Goal: Task Accomplishment & Management: Manage account settings

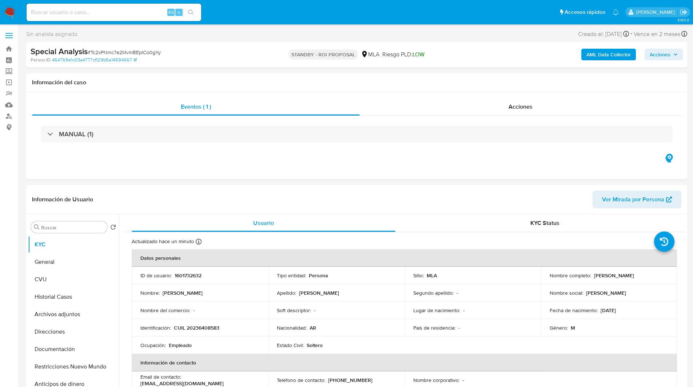
select select "10"
click at [148, 15] on input at bounding box center [114, 12] width 175 height 9
paste input "Kx944HM4KGAMxRyCPP7EfU0Y"
type input "Kx944HM4KGAMxRyCPP7EfU0Y"
click at [101, 10] on input "Kx944HM4KGAMxRyCPP7EfU0Y" at bounding box center [114, 12] width 175 height 9
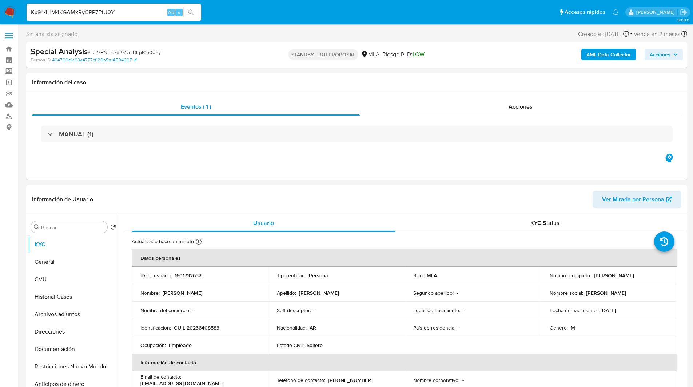
click at [101, 10] on input "Kx944HM4KGAMxRyCPP7EfU0Y" at bounding box center [114, 12] width 175 height 9
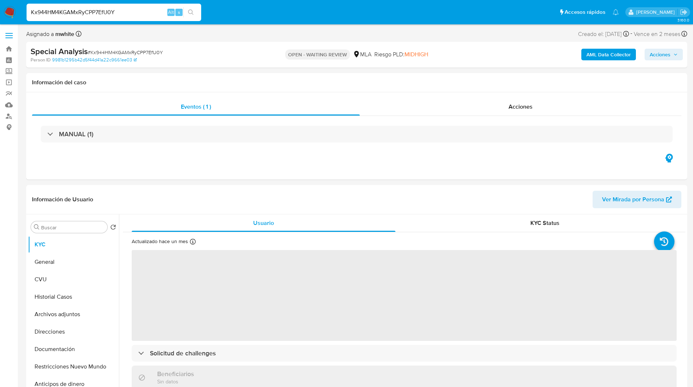
select select "10"
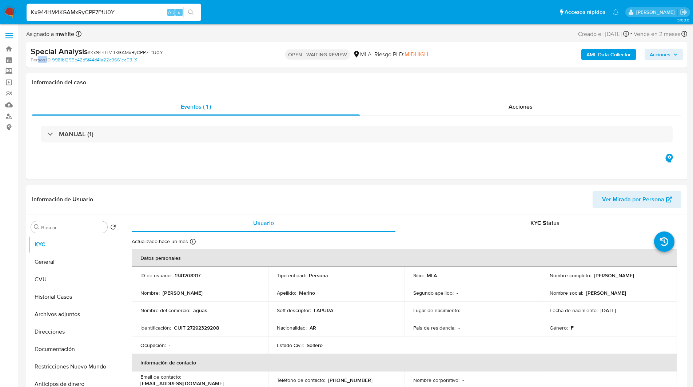
drag, startPoint x: 48, startPoint y: 57, endPoint x: 36, endPoint y: 61, distance: 11.9
click at [36, 61] on b "Person ID" at bounding box center [41, 60] width 20 height 7
click at [186, 279] on p "1341208317" at bounding box center [188, 276] width 26 height 7
copy p "1341208317"
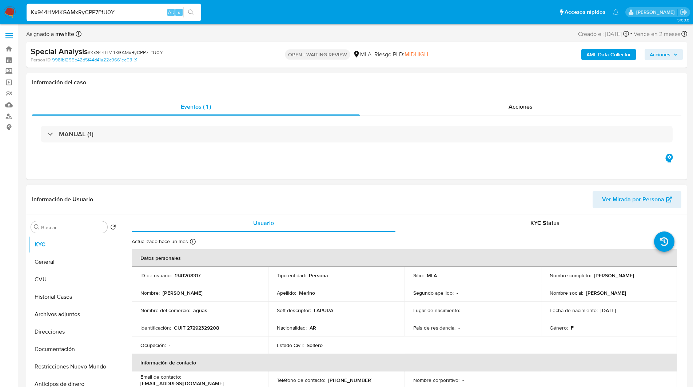
click at [207, 328] on p "CUIT 27292329208" at bounding box center [196, 328] width 45 height 7
copy p "27292329208"
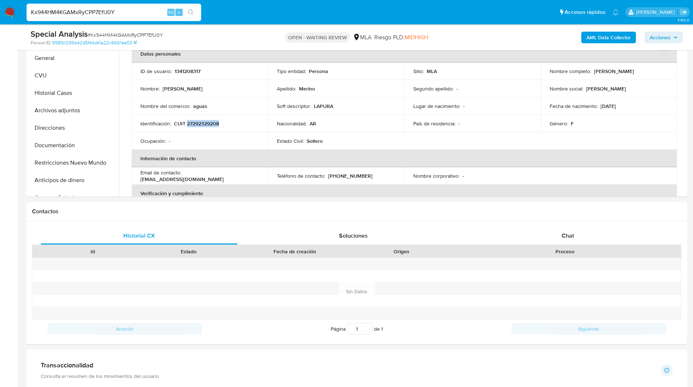
scroll to position [180, 0]
click at [592, 232] on div "Chat" at bounding box center [567, 234] width 197 height 17
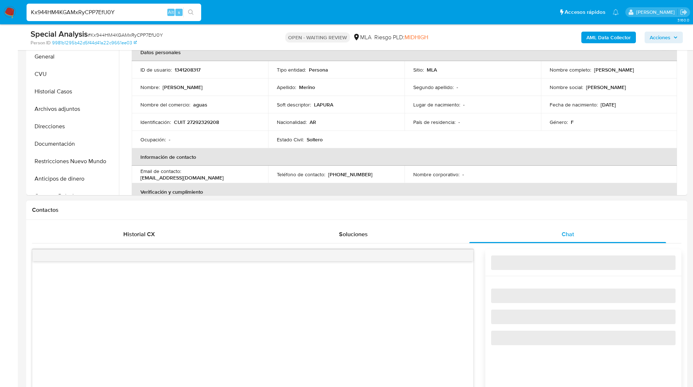
click at [508, 206] on div "Contactos" at bounding box center [356, 210] width 661 height 19
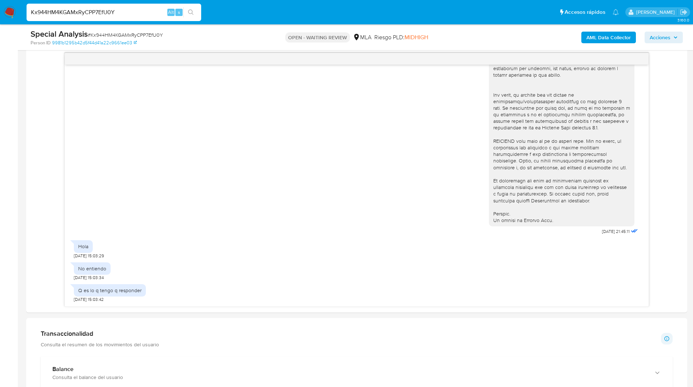
scroll to position [0, 0]
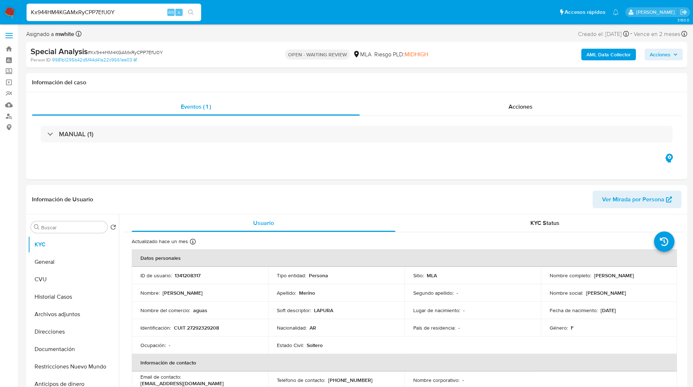
click at [228, 13] on ul "Pausado Ver notificaciones Kx944HM4KGAMxRyCPP7EfU0Y Alt s Accesos rápidos Presi…" at bounding box center [323, 12] width 600 height 18
click at [379, 17] on ul "Pausado Ver notificaciones Kx944HM4KGAMxRyCPP7EfU0Y Alt s Accesos rápidos Presi…" at bounding box center [323, 12] width 600 height 18
click at [242, 21] on ul "Pausado Ver notificaciones Kx944HM4KGAMxRyCPP7EfU0Y Alt s Accesos rápidos Presi…" at bounding box center [323, 12] width 600 height 18
click at [253, 16] on ul "Pausado Ver notificaciones Kx944HM4KGAMxRyCPP7EfU0Y Alt s Accesos rápidos Presi…" at bounding box center [323, 12] width 600 height 18
click at [259, 15] on ul "Pausado Ver notificaciones Kx944HM4KGAMxRyCPP7EfU0Y Alt s Accesos rápidos Presi…" at bounding box center [323, 12] width 600 height 18
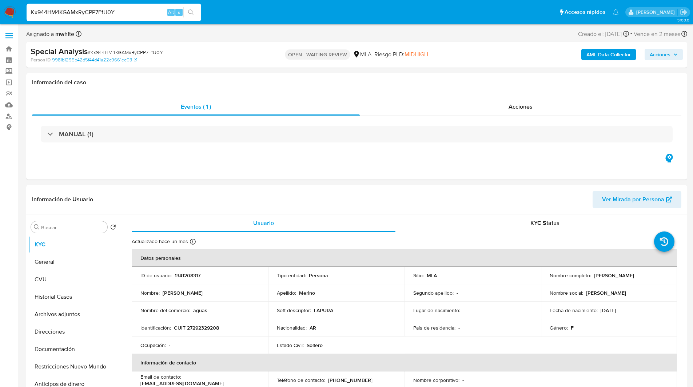
click at [262, 15] on ul "Pausado Ver notificaciones Kx944HM4KGAMxRyCPP7EfU0Y Alt s Accesos rápidos Presi…" at bounding box center [323, 12] width 600 height 18
click at [228, 13] on ul "Pausado Ver notificaciones Kx944HM4KGAMxRyCPP7EfU0Y Alt s Accesos rápidos Presi…" at bounding box center [323, 12] width 600 height 18
click at [322, 7] on ul "Pausado Ver notificaciones Kx944HM4KGAMxRyCPP7EfU0Y Alt s Accesos rápidos Presi…" at bounding box center [323, 12] width 600 height 18
click at [222, 43] on div "Special Analysis # Kx944HM4KGAMxRyCPP7EfU0Y Person ID 9981b1295b42d5f44d41a22c9…" at bounding box center [356, 55] width 661 height 26
click at [230, 39] on div "Asignado a mwhite Asignado el: 06/08/2025 15:35:09 Creado el: 06/08/2025 Creado…" at bounding box center [356, 35] width 661 height 13
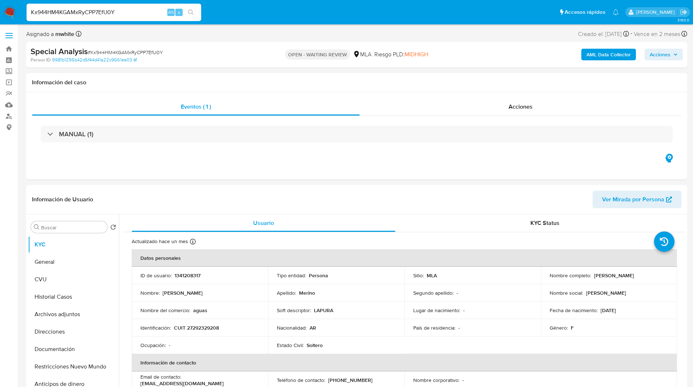
click at [245, 13] on ul "Pausado Ver notificaciones Kx944HM4KGAMxRyCPP7EfU0Y Alt s Accesos rápidos Presi…" at bounding box center [323, 12] width 600 height 18
click at [258, 16] on ul "Pausado Ver notificaciones Kx944HM4KGAMxRyCPP7EfU0Y Alt s Accesos rápidos Presi…" at bounding box center [323, 12] width 600 height 18
click at [282, 17] on ul "Pausado Ver notificaciones Kx944HM4KGAMxRyCPP7EfU0Y Alt s Accesos rápidos Presi…" at bounding box center [323, 12] width 600 height 18
click at [290, 18] on ul "Pausado Ver notificaciones Kx944HM4KGAMxRyCPP7EfU0Y Alt s Accesos rápidos Presi…" at bounding box center [323, 12] width 600 height 18
click at [305, 8] on ul "Pausado Ver notificaciones Kx944HM4KGAMxRyCPP7EfU0Y Alt s Accesos rápidos Presi…" at bounding box center [323, 12] width 600 height 18
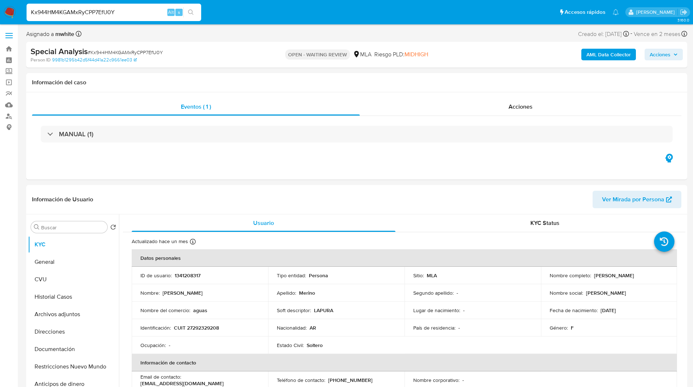
click at [249, 19] on ul "Pausado Ver notificaciones Kx944HM4KGAMxRyCPP7EfU0Y Alt s Accesos rápidos Presi…" at bounding box center [323, 12] width 600 height 18
click at [245, 20] on ul "Pausado Ver notificaciones Kx944HM4KGAMxRyCPP7EfU0Y Alt s Accesos rápidos Presi…" at bounding box center [323, 12] width 600 height 18
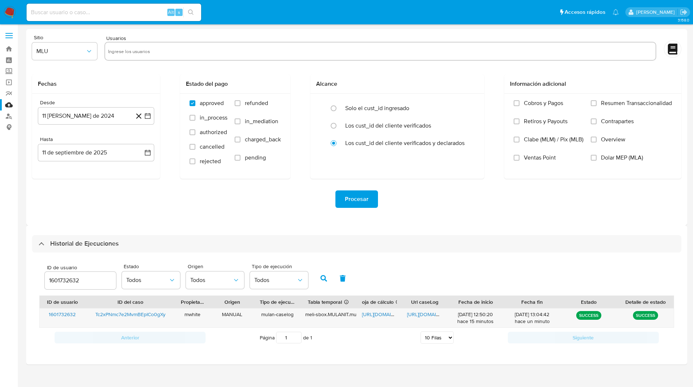
select select "10"
click at [71, 280] on input "1601732632" at bounding box center [80, 280] width 71 height 9
type input "1341208317"
click at [327, 279] on button "button" at bounding box center [323, 278] width 19 height 17
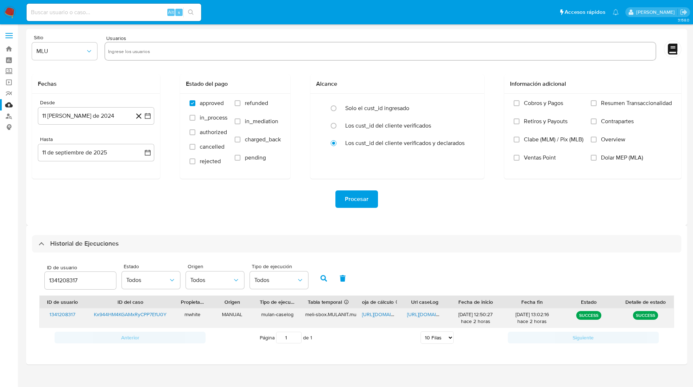
click at [386, 315] on span "https://docs.google.com/spreadsheets/d/1Kzvqz2-z1sMQU2PxPE59bjr62pDk8BpQN_QE2I7…" at bounding box center [387, 314] width 50 height 7
click at [414, 314] on span "https://docs.google.com/document/d/1ntFghgLEnwGoNZsZdV-MCvxTtytW_xZpUJ87oOQ9EIc…" at bounding box center [432, 314] width 50 height 7
click at [221, 12] on ul "Pausado Ver notificaciones Alt s Accesos rápidos Presiona las siguientes teclas…" at bounding box center [323, 12] width 600 height 18
click at [224, 12] on ul "Pausado Ver notificaciones Alt s Accesos rápidos Presiona las siguientes teclas…" at bounding box center [323, 12] width 600 height 18
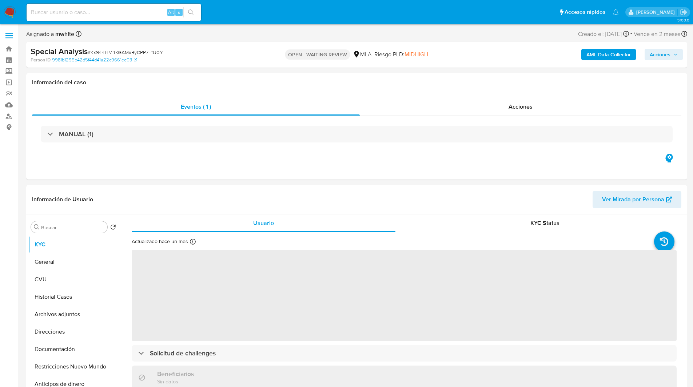
select select "10"
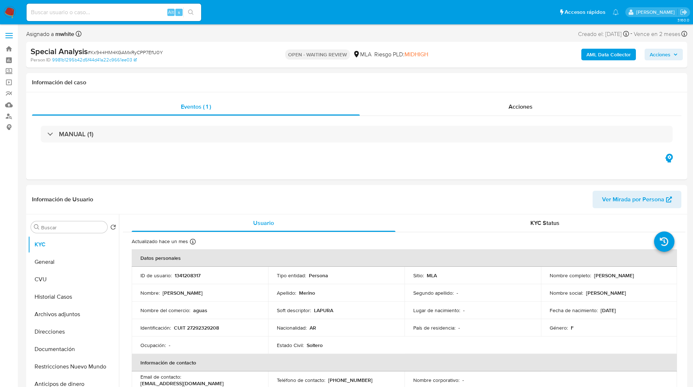
click at [240, 15] on ul "Pausado Ver notificaciones Alt s Accesos rápidos Presiona las siguientes teclas…" at bounding box center [323, 12] width 600 height 18
click at [241, 14] on ul "Pausado Ver notificaciones Alt s Accesos rápidos Presiona las siguientes teclas…" at bounding box center [323, 12] width 600 height 18
click at [233, 13] on ul "Pausado Ver notificaciones Alt s Accesos rápidos Presiona las siguientes teclas…" at bounding box center [323, 12] width 600 height 18
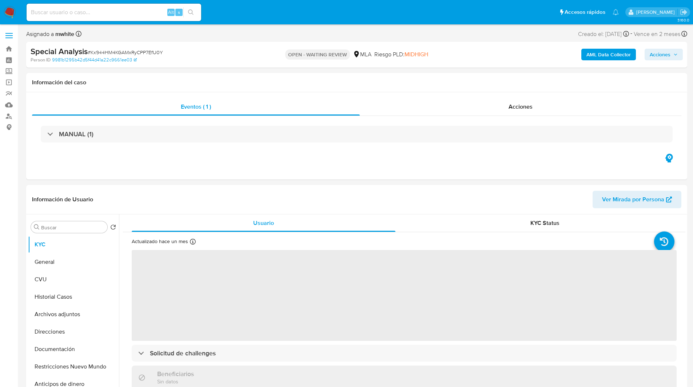
click at [228, 11] on ul "Pausado Ver notificaciones Alt s Accesos rápidos Presiona las siguientes teclas…" at bounding box center [323, 12] width 600 height 18
select select "10"
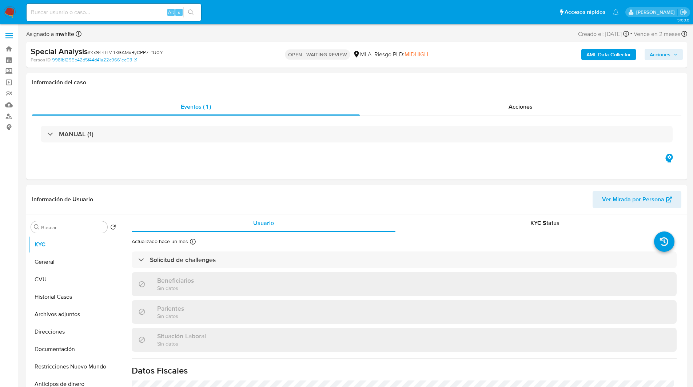
click at [243, 11] on ul "Pausado Ver notificaciones Alt s Accesos rápidos Presiona las siguientes teclas…" at bounding box center [323, 12] width 600 height 18
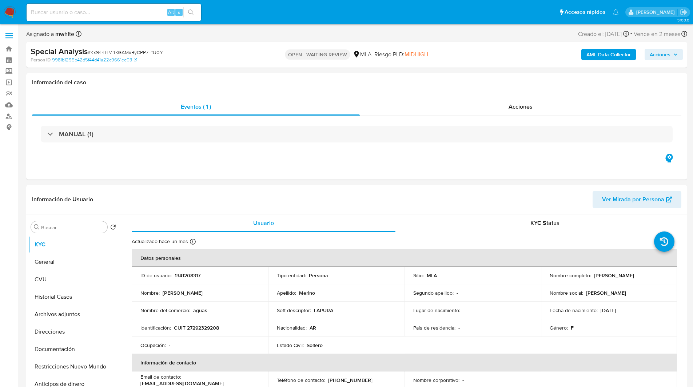
click at [223, 12] on ul "Pausado Ver notificaciones Alt s Accesos rápidos Presiona las siguientes teclas…" at bounding box center [323, 12] width 600 height 18
click at [230, 9] on ul "Pausado Ver notificaciones Alt s Accesos rápidos Presiona las siguientes teclas…" at bounding box center [323, 12] width 600 height 18
click at [216, 18] on ul "Pausado Ver notificaciones Alt s Accesos rápidos Presiona las siguientes teclas…" at bounding box center [323, 12] width 600 height 18
click at [235, 13] on ul "Pausado Ver notificaciones Alt s Accesos rápidos Presiona las siguientes teclas…" at bounding box center [323, 12] width 600 height 18
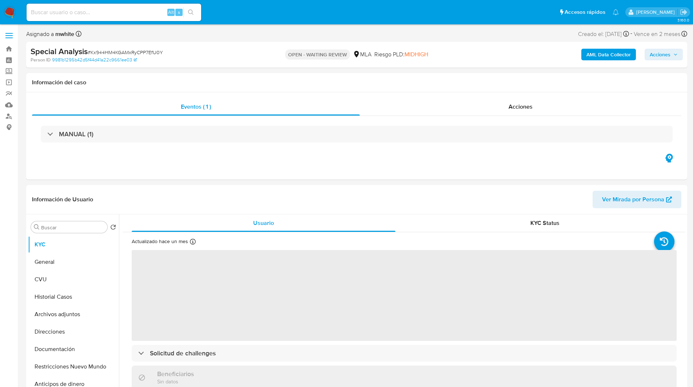
select select "10"
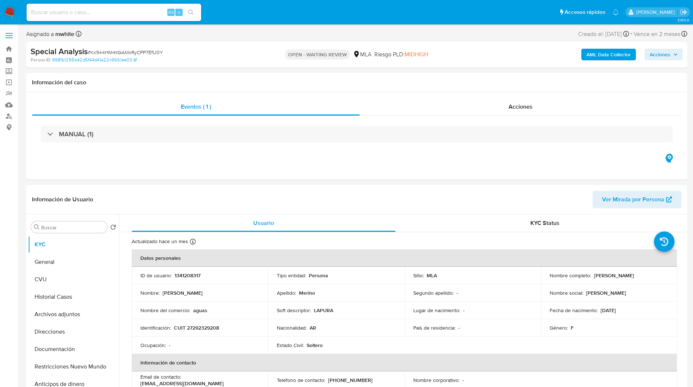
click at [212, 16] on ul "Pausado Ver notificaciones Alt s Accesos rápidos Presiona las siguientes teclas…" at bounding box center [323, 12] width 600 height 18
click at [270, 18] on ul "Pausado Ver notificaciones Alt s Accesos rápidos Presiona las siguientes teclas…" at bounding box center [323, 12] width 600 height 18
click at [279, 16] on ul "Pausado Ver notificaciones Alt s Accesos rápidos Presiona las siguientes teclas…" at bounding box center [323, 12] width 600 height 18
click at [246, 14] on ul "Pausado Ver notificaciones Alt s Accesos rápidos Presiona las siguientes teclas…" at bounding box center [323, 12] width 600 height 18
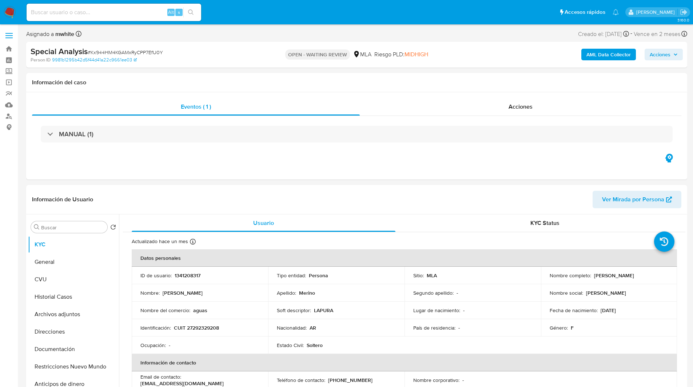
click at [317, 21] on ul "Pausado Ver notificaciones Alt s Accesos rápidos Presiona las siguientes teclas…" at bounding box center [323, 12] width 600 height 18
click at [335, 11] on ul "Pausado Ver notificaciones Alt s Accesos rápidos Presiona las siguientes teclas…" at bounding box center [323, 12] width 600 height 18
click at [264, 9] on ul "Pausado Ver notificaciones Alt s Accesos rápidos Presiona las siguientes teclas…" at bounding box center [323, 12] width 600 height 18
click at [126, 8] on input at bounding box center [114, 12] width 175 height 9
paste input "quKgKWfAx2G7ygG878d1oMlY"
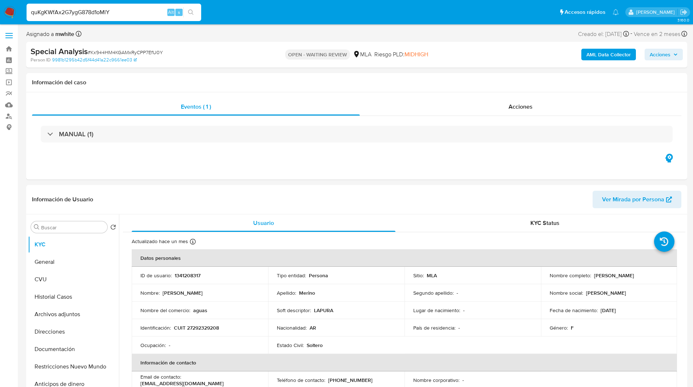
type input "quKgKWfAx2G7ygG878d1oMlY"
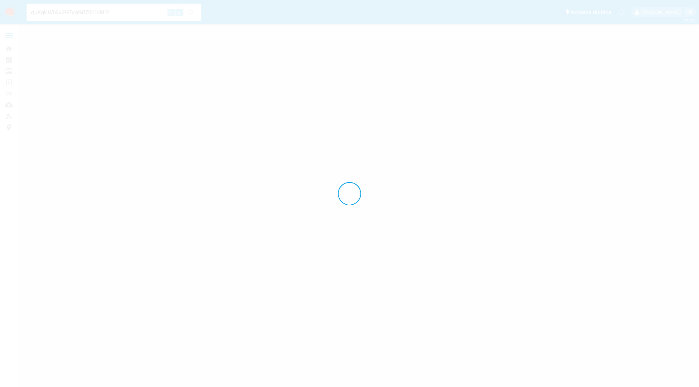
click at [266, 11] on div at bounding box center [349, 193] width 699 height 387
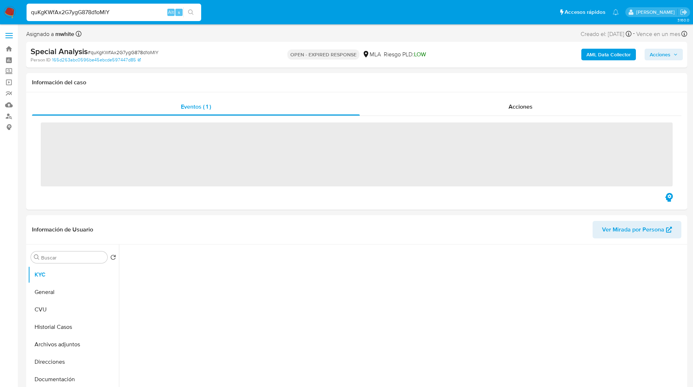
click at [279, 11] on ul "Pausado Ver notificaciones quKgKWfAx2G7ygG878d1oMlY Alt s Accesos rápidos Presi…" at bounding box center [323, 12] width 600 height 18
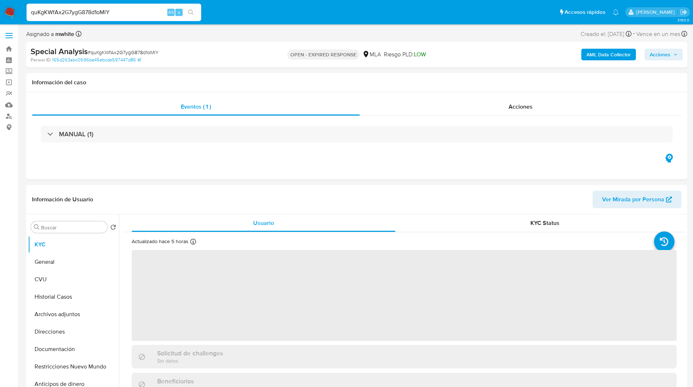
click at [275, 10] on ul "Pausado Ver notificaciones quKgKWfAx2G7ygG878d1oMlY Alt s Accesos rápidos Presi…" at bounding box center [323, 12] width 600 height 18
select select "10"
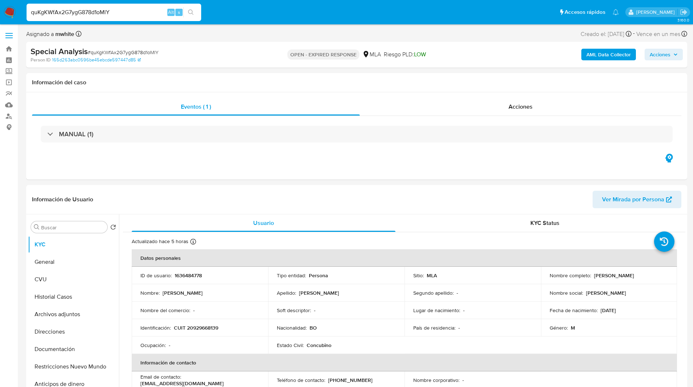
click at [278, 12] on ul "Pausado Ver notificaciones quKgKWfAx2G7ygG878d1oMlY Alt s Accesos rápidos Presi…" at bounding box center [323, 12] width 600 height 18
click at [289, 14] on ul "Pausado Ver notificaciones quKgKWfAx2G7ygG878d1oMlY Alt s Accesos rápidos Presi…" at bounding box center [323, 12] width 600 height 18
click at [279, 11] on ul "Pausado Ver notificaciones quKgKWfAx2G7ygG878d1oMlY Alt s Accesos rápidos Presi…" at bounding box center [323, 12] width 600 height 18
click at [247, 156] on div "Eventos ( 1 ) Acciones MANUAL (1)" at bounding box center [356, 135] width 661 height 87
click at [230, 160] on div "Eventos ( 1 ) Acciones MANUAL (1)" at bounding box center [356, 135] width 661 height 87
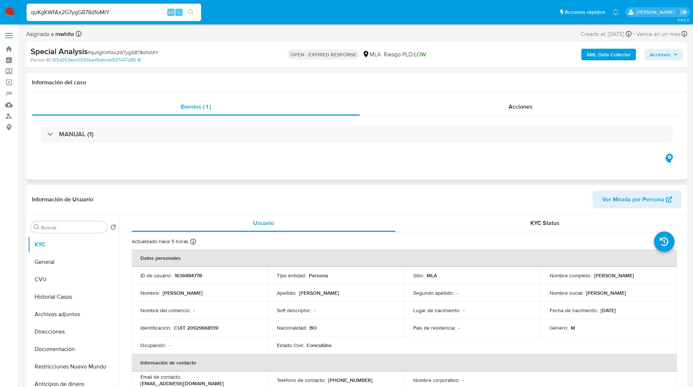
click at [220, 162] on div "Eventos ( 1 ) Acciones MANUAL (1)" at bounding box center [356, 135] width 661 height 87
drag, startPoint x: 328, startPoint y: 175, endPoint x: 307, endPoint y: 162, distance: 24.6
click at [307, 162] on div "Eventos ( 1 ) Acciones MANUAL (1)" at bounding box center [356, 135] width 661 height 87
click at [7, 116] on link "Buscador de personas" at bounding box center [43, 116] width 87 height 11
click at [194, 275] on p "1636484778" at bounding box center [188, 276] width 27 height 7
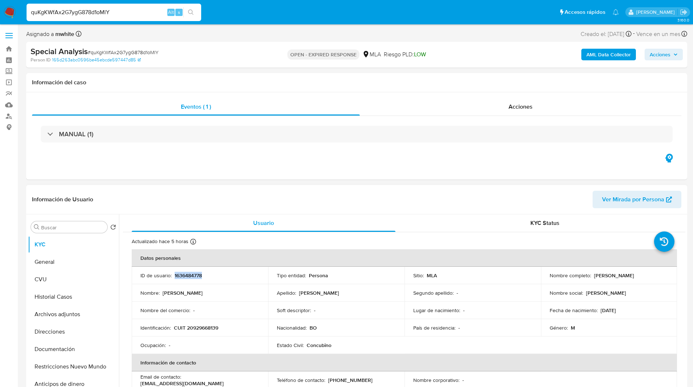
click at [194, 275] on p "1636484778" at bounding box center [188, 276] width 27 height 7
copy p "1636484778"
click at [374, 16] on ul "Pausado Ver notificaciones quKgKWfAx2G7ygG878d1oMlY Alt s Accesos rápidos Presi…" at bounding box center [323, 12] width 600 height 18
click at [364, 31] on div "Asignado a mwhite Asignado el: 16/07/2025 17:30:30 Creado el: 16/07/2025 Creado…" at bounding box center [356, 35] width 661 height 13
drag, startPoint x: 592, startPoint y: 276, endPoint x: 648, endPoint y: 277, distance: 56.0
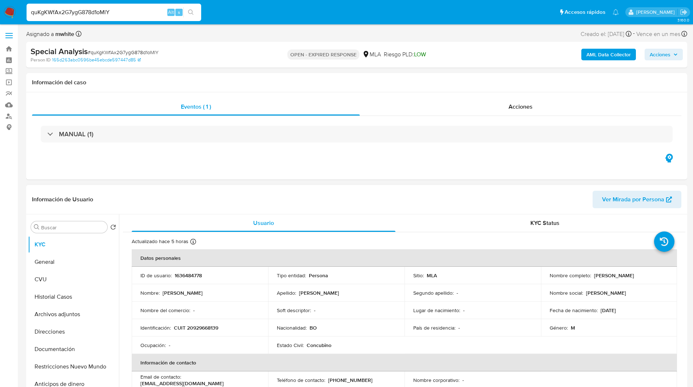
click at [648, 277] on div "Nombre completo : Ramiro Franco Ureña" at bounding box center [609, 276] width 119 height 7
copy p "Ramiro Franco Ureña"
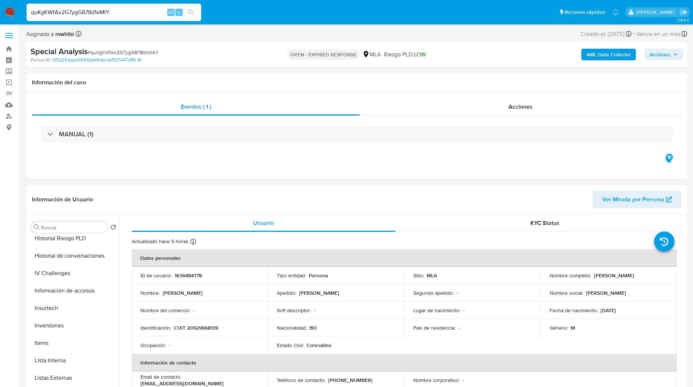
scroll to position [303, 0]
click at [61, 348] on button "Items" at bounding box center [70, 342] width 85 height 17
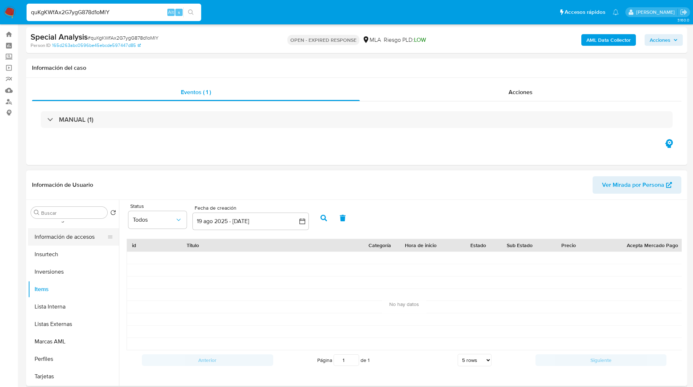
scroll to position [16, 0]
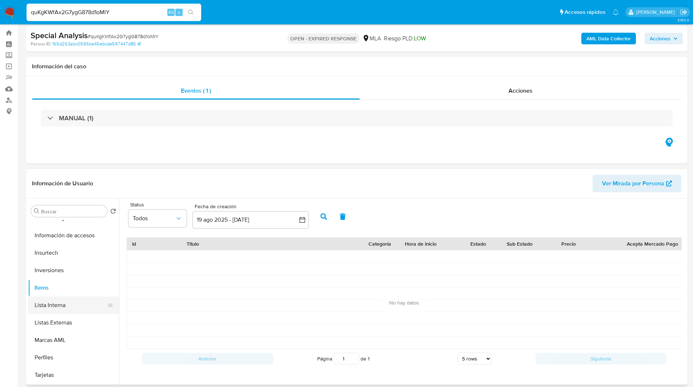
click at [51, 310] on button "Lista Interna" at bounding box center [70, 305] width 85 height 17
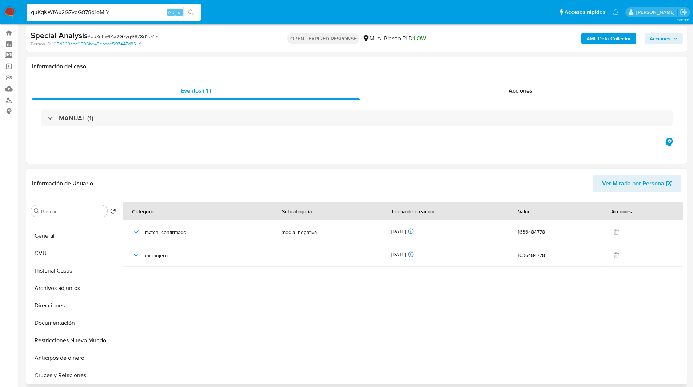
scroll to position [0, 0]
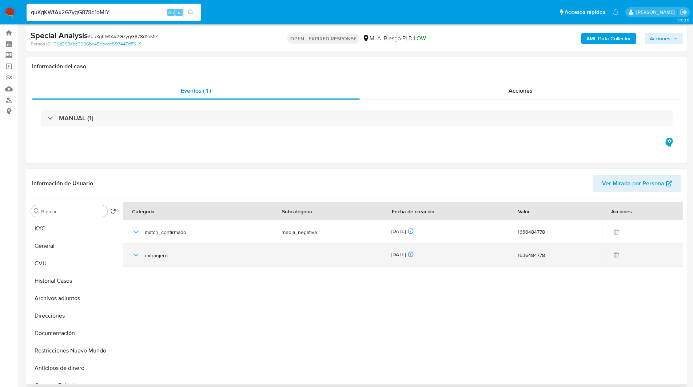
click at [134, 255] on icon "button" at bounding box center [136, 255] width 5 height 3
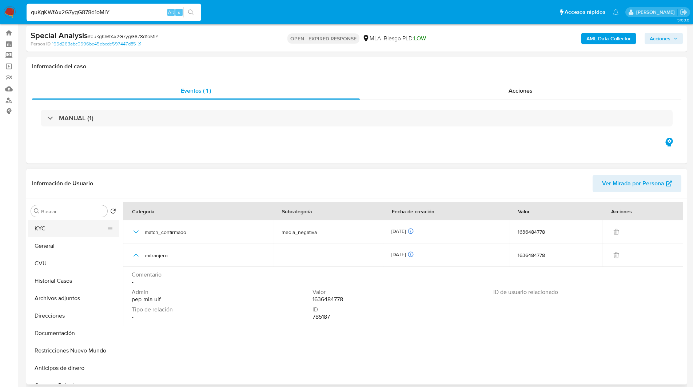
click at [76, 230] on button "KYC" at bounding box center [70, 228] width 85 height 17
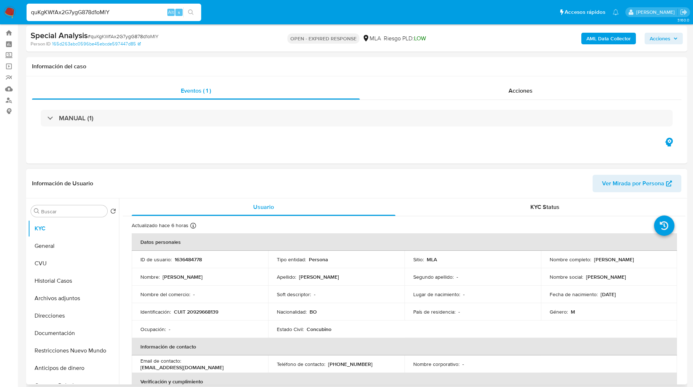
drag, startPoint x: 592, startPoint y: 260, endPoint x: 651, endPoint y: 259, distance: 58.6
click at [651, 259] on div "Nombre completo : Ramiro Franco Ureña" at bounding box center [609, 259] width 119 height 7
copy p "Ramiro Franco Ureña"
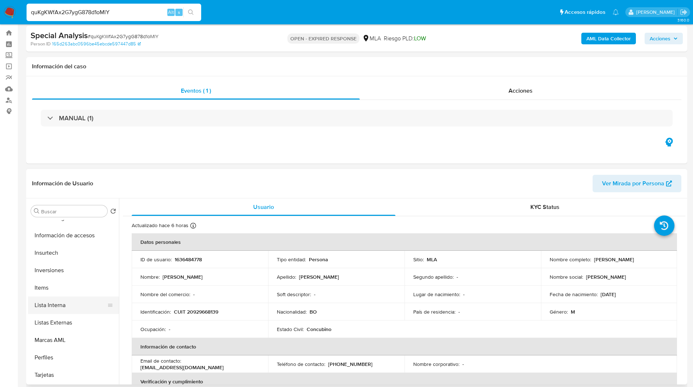
click at [56, 305] on button "Lista Interna" at bounding box center [70, 305] width 85 height 17
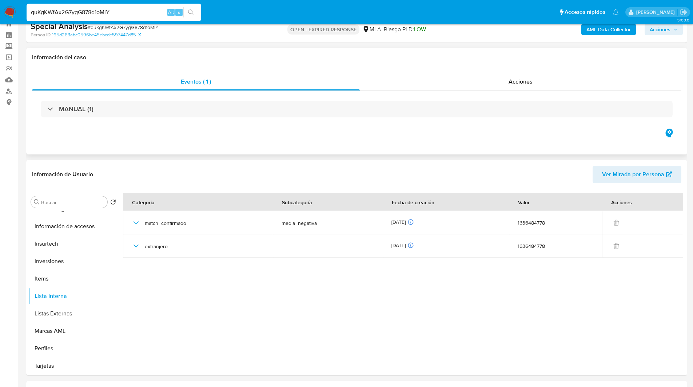
scroll to position [0, 0]
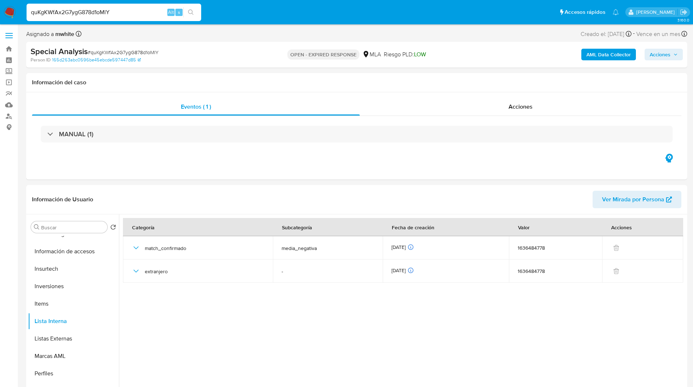
click at [82, 12] on input "quKgKWfAx2G7ygG878d1oMlY" at bounding box center [114, 12] width 175 height 9
click at [7, 15] on img at bounding box center [10, 12] width 12 height 12
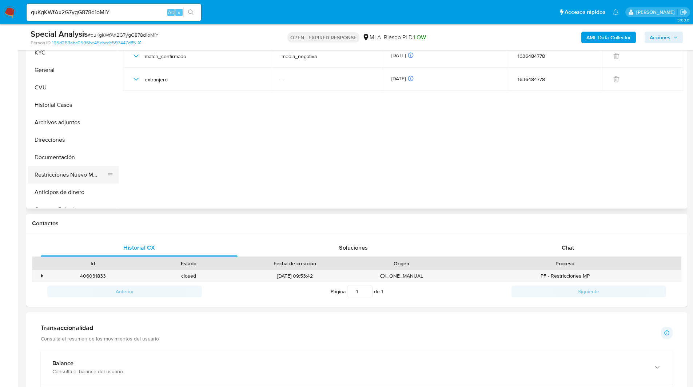
click at [61, 174] on button "Restricciones Nuevo Mundo" at bounding box center [70, 174] width 85 height 17
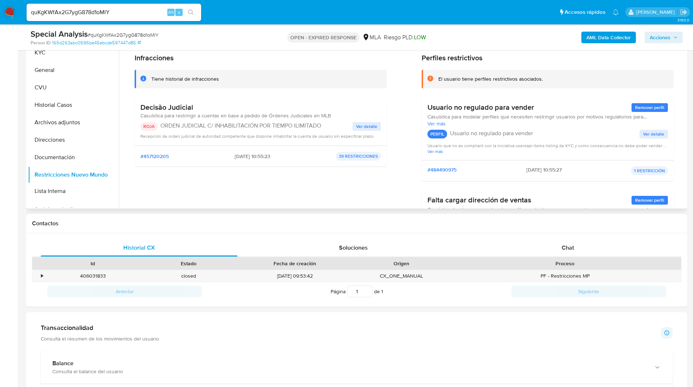
drag, startPoint x: 107, startPoint y: 129, endPoint x: 100, endPoint y: 189, distance: 60.4
click at [100, 189] on ul "KYC General CVU Historial Casos Archivos adjuntos Direcciones Documentación Res…" at bounding box center [73, 126] width 91 height 164
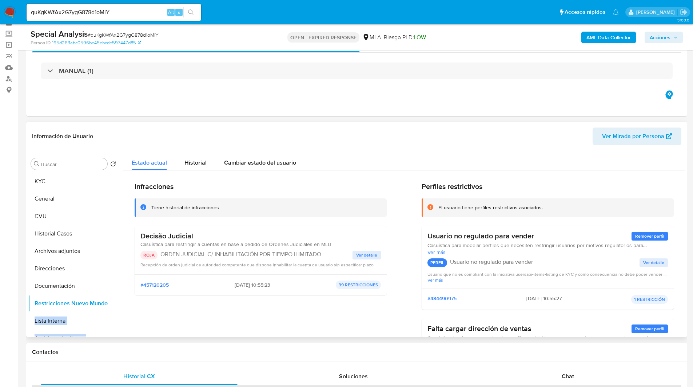
scroll to position [38, 0]
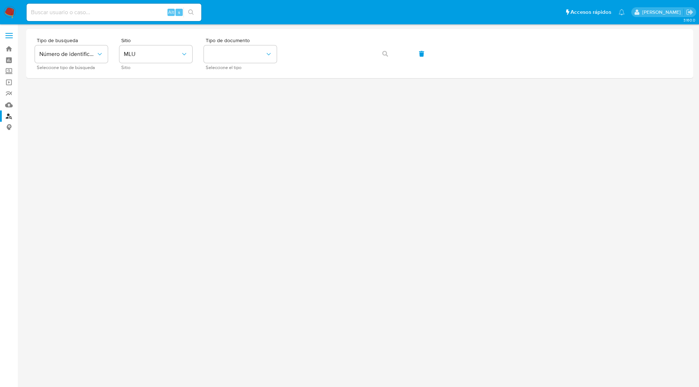
click at [380, 6] on ul "Pausado Ver notificaciones Alt s Accesos rápidos Presiona las siguientes teclas…" at bounding box center [325, 12] width 605 height 18
click at [257, 57] on button "identificationType" at bounding box center [240, 53] width 73 height 17
click at [149, 45] on button "MLU" at bounding box center [155, 53] width 73 height 17
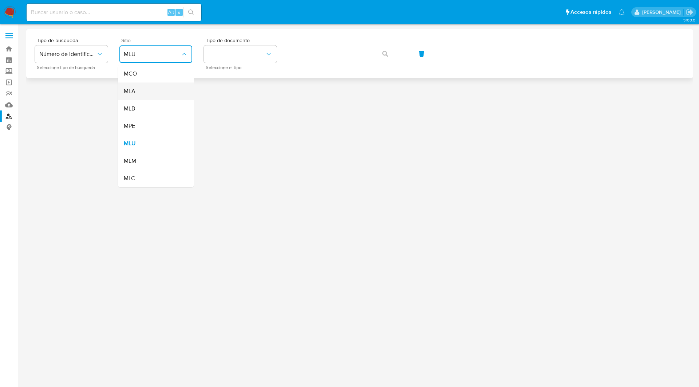
click at [138, 96] on div "MLA" at bounding box center [154, 91] width 60 height 17
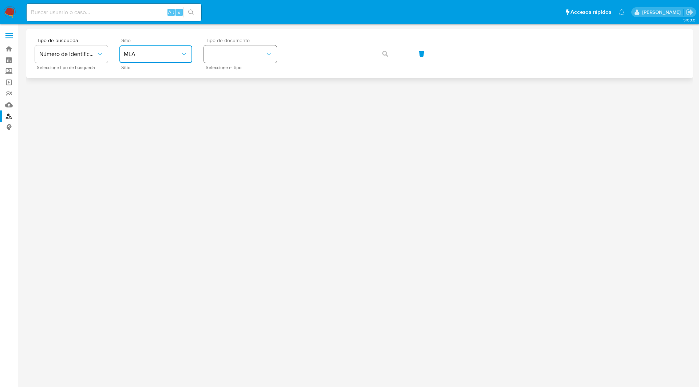
click at [249, 49] on button "identificationType" at bounding box center [240, 53] width 73 height 17
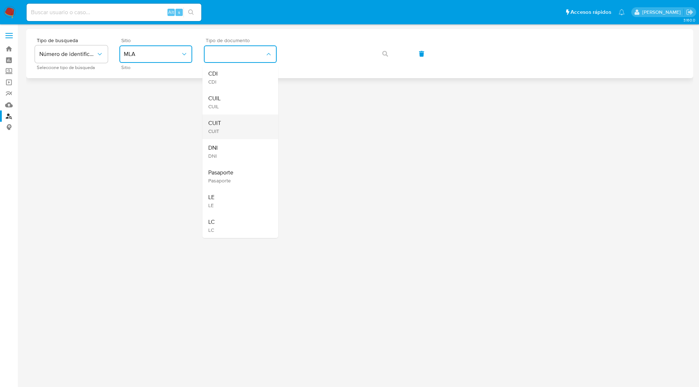
click at [226, 127] on div "CUIT CUIT" at bounding box center [238, 127] width 60 height 25
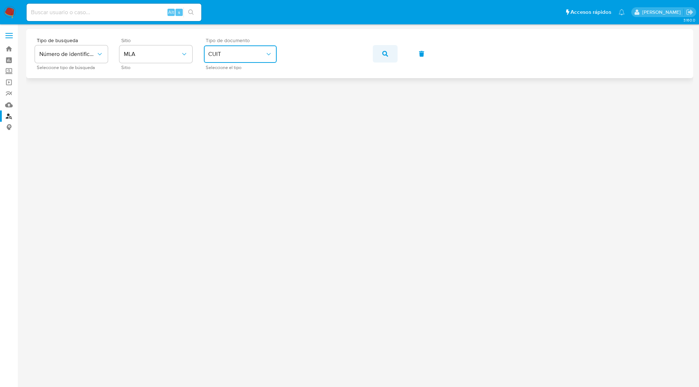
click at [379, 57] on button "button" at bounding box center [385, 53] width 25 height 17
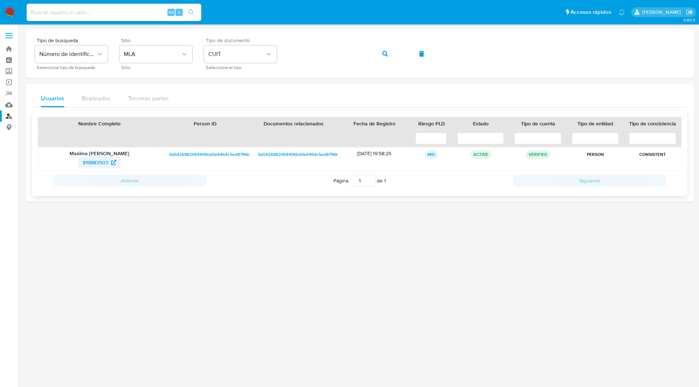
click at [97, 162] on span "819883503" at bounding box center [95, 163] width 25 height 12
click at [261, 170] on div "6a5426982064406bd0e6464c5ed8796b" at bounding box center [293, 159] width 88 height 23
click at [387, 55] on icon "button" at bounding box center [385, 54] width 6 height 6
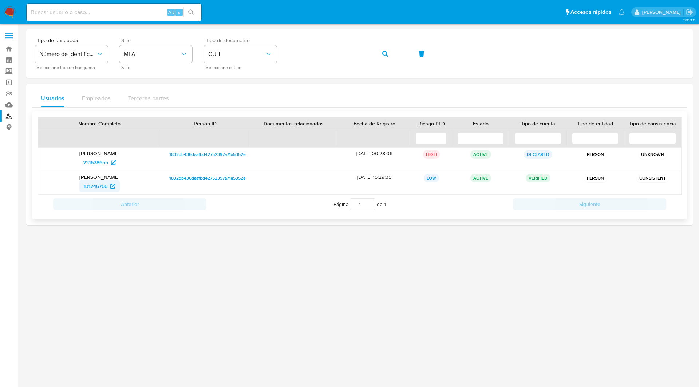
click at [93, 188] on span "131246766" at bounding box center [96, 186] width 24 height 12
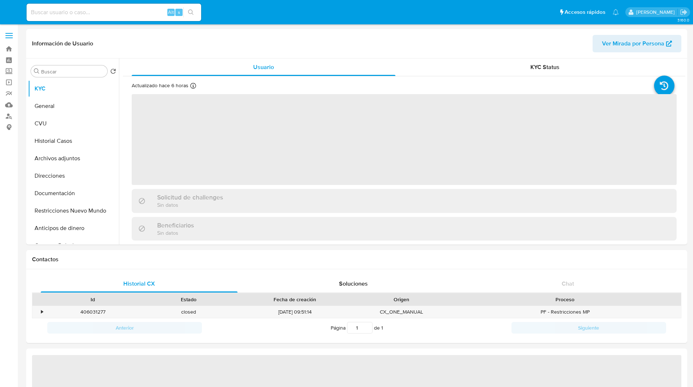
select select "10"
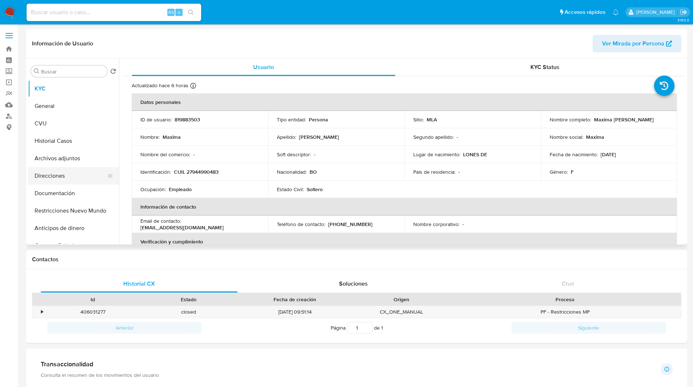
scroll to position [342, 0]
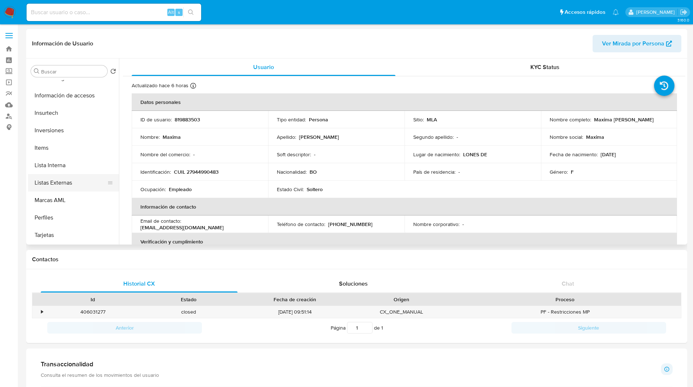
click at [56, 185] on button "Listas Externas" at bounding box center [70, 182] width 85 height 17
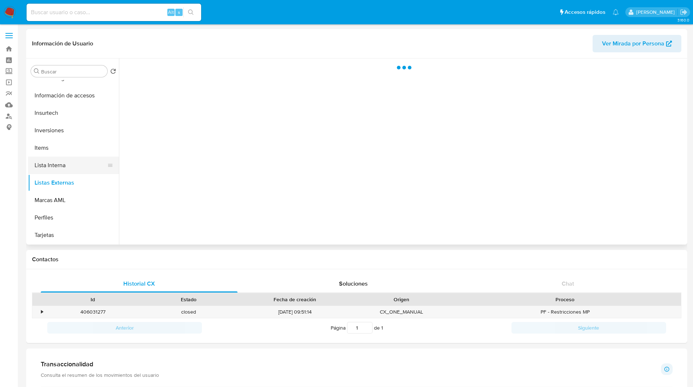
click at [57, 162] on button "Lista Interna" at bounding box center [70, 165] width 85 height 17
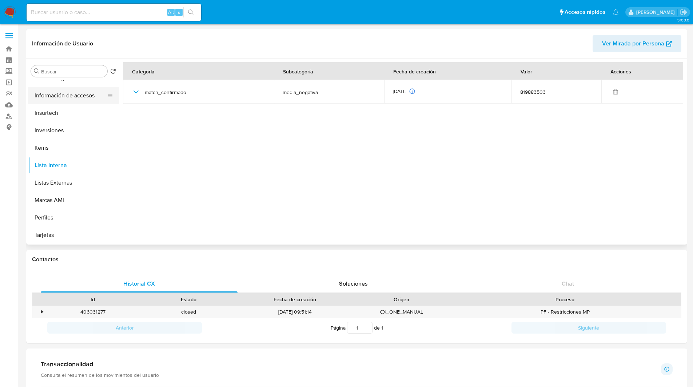
scroll to position [0, 0]
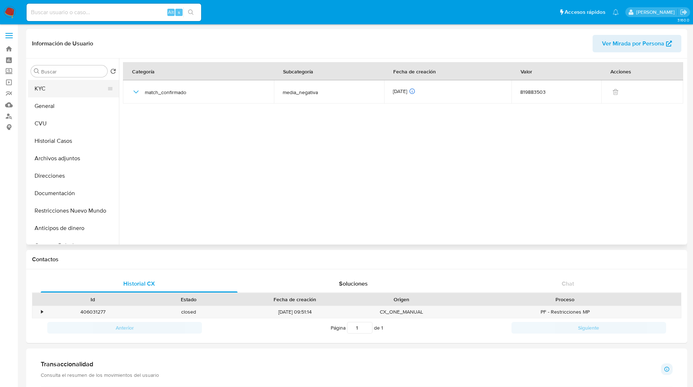
click at [55, 86] on button "KYC" at bounding box center [70, 88] width 85 height 17
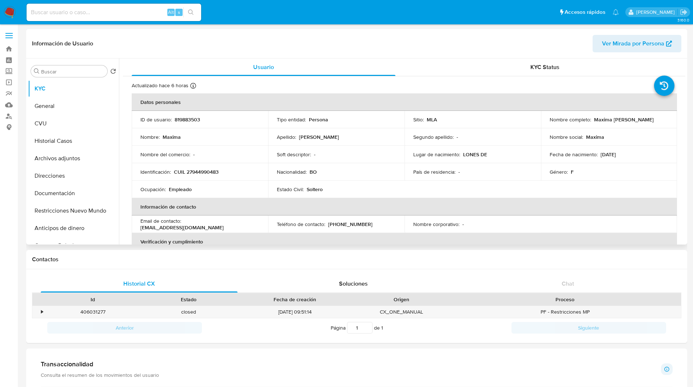
click at [189, 120] on p "819883503" at bounding box center [187, 119] width 25 height 7
copy p "819883503"
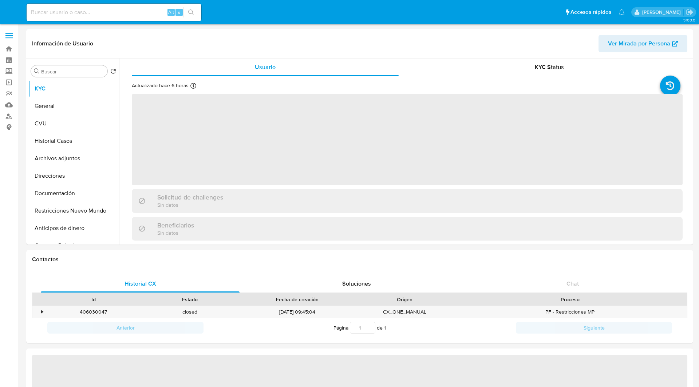
select select "10"
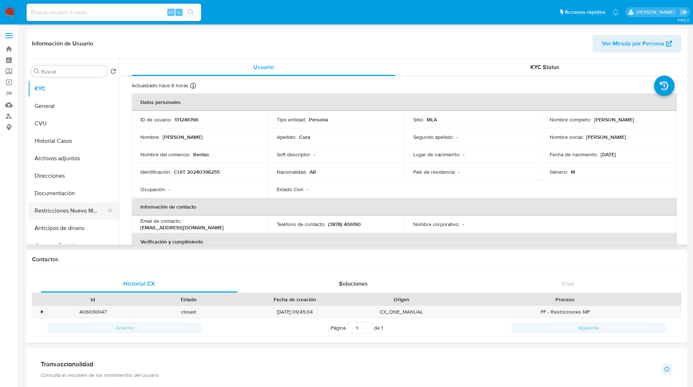
scroll to position [342, 0]
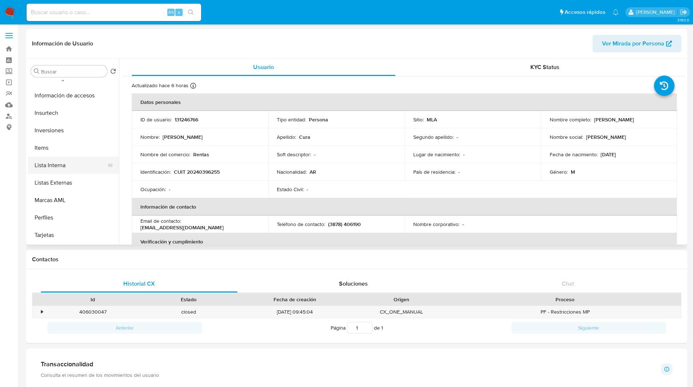
click at [53, 169] on button "Lista Interna" at bounding box center [70, 165] width 85 height 17
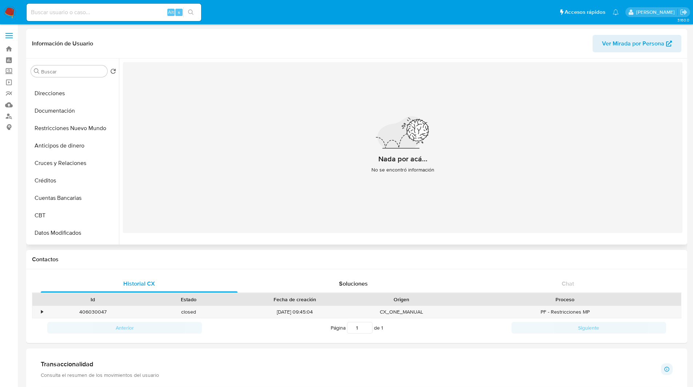
scroll to position [0, 0]
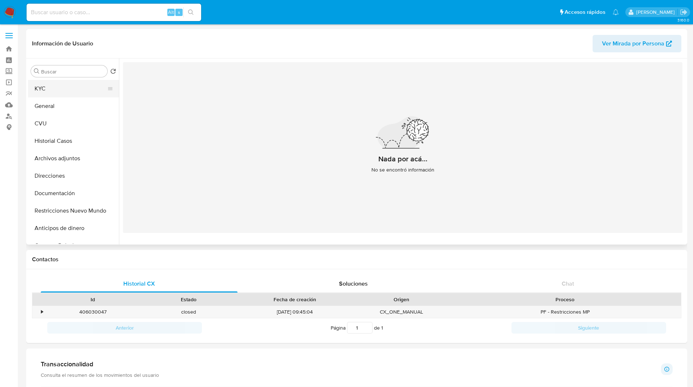
click at [39, 85] on button "KYC" at bounding box center [70, 88] width 85 height 17
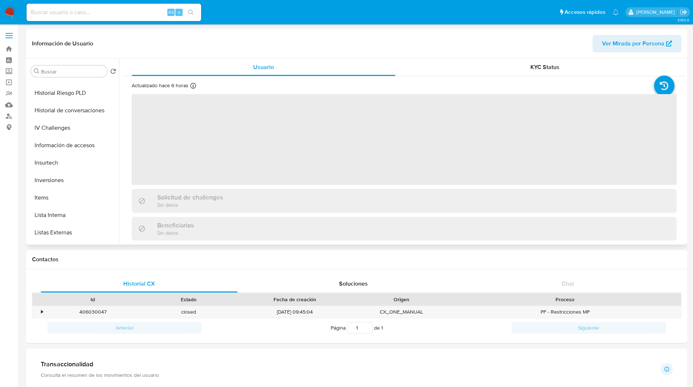
scroll to position [342, 0]
click at [56, 162] on button "Lista Interna" at bounding box center [70, 165] width 85 height 17
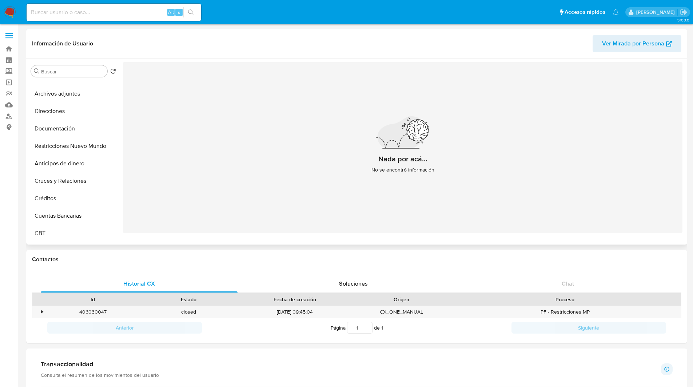
scroll to position [0, 0]
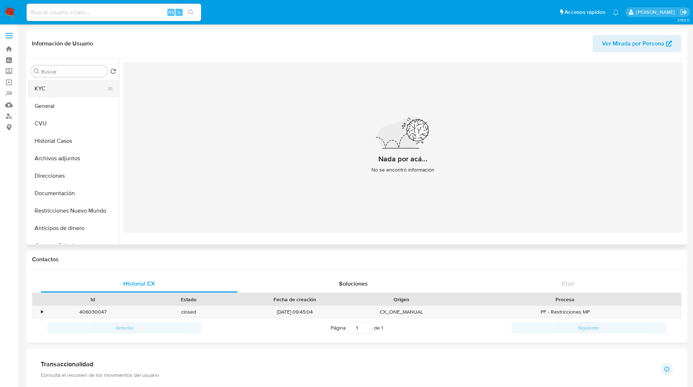
click at [45, 91] on button "KYC" at bounding box center [70, 88] width 85 height 17
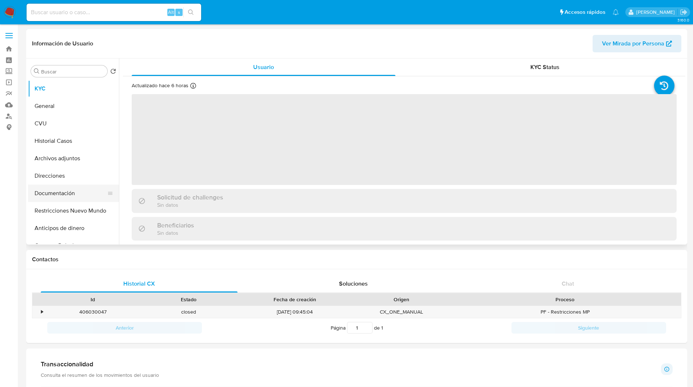
scroll to position [342, 0]
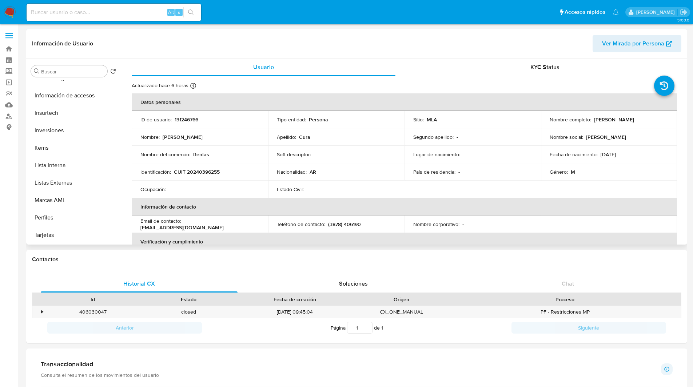
click at [199, 169] on p "CUIT 20240396255" at bounding box center [197, 172] width 46 height 7
copy p "20240396255"
click at [55, 170] on button "Lista Interna" at bounding box center [70, 165] width 85 height 17
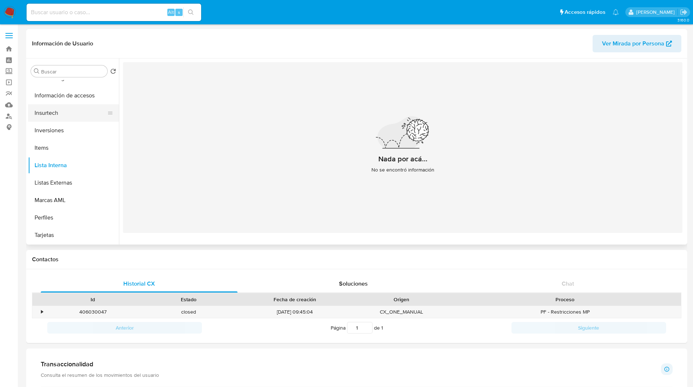
scroll to position [0, 0]
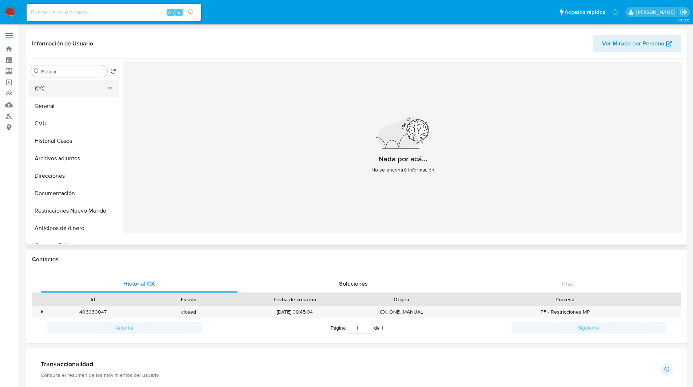
click at [46, 83] on button "KYC" at bounding box center [70, 88] width 85 height 17
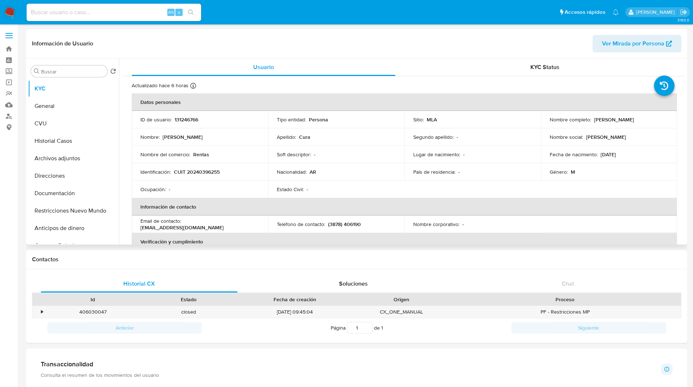
click at [180, 116] on td "ID de usuario : 131246766" at bounding box center [200, 119] width 136 height 17
copy p "131246766"
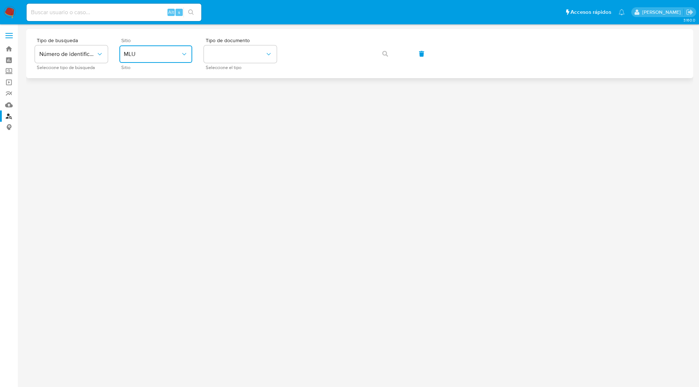
click at [167, 56] on span "MLU" at bounding box center [152, 54] width 57 height 7
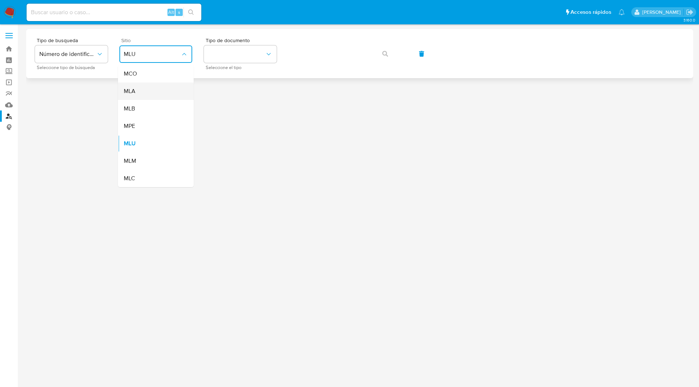
click at [140, 88] on div "MLA" at bounding box center [154, 91] width 60 height 17
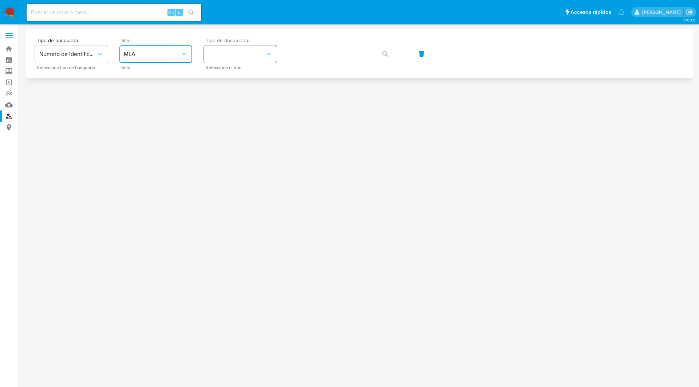
click at [248, 47] on button "identificationType" at bounding box center [240, 53] width 73 height 17
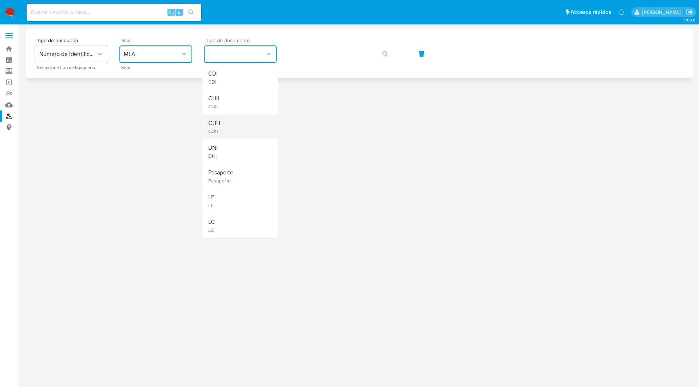
click at [219, 128] on span "CUIT" at bounding box center [214, 131] width 13 height 7
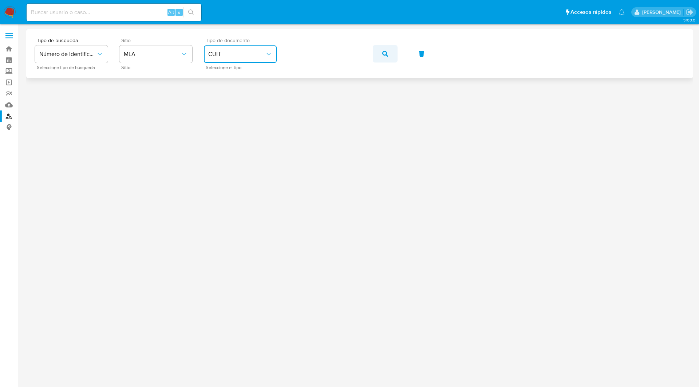
click at [391, 60] on button "button" at bounding box center [385, 53] width 25 height 17
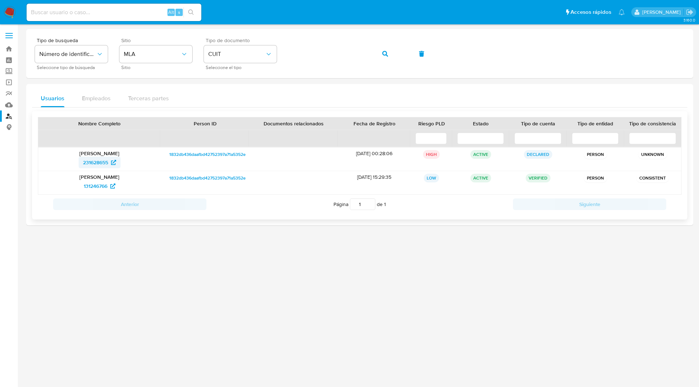
click at [107, 164] on span "231628655" at bounding box center [95, 163] width 25 height 12
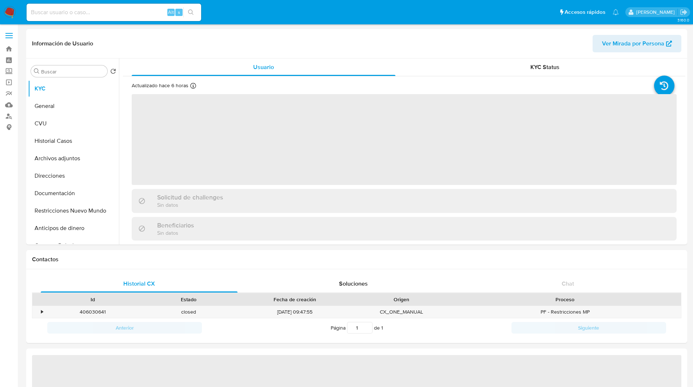
select select "10"
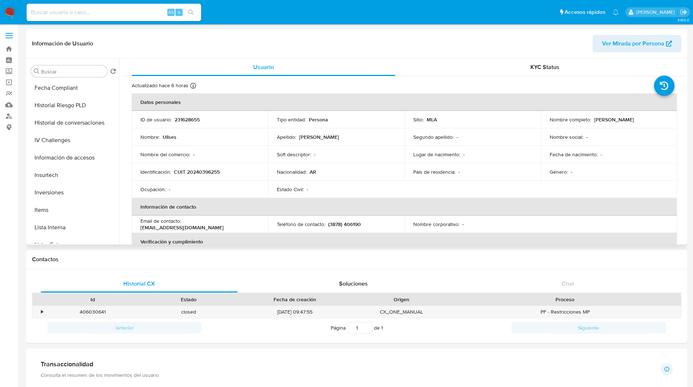
scroll to position [342, 0]
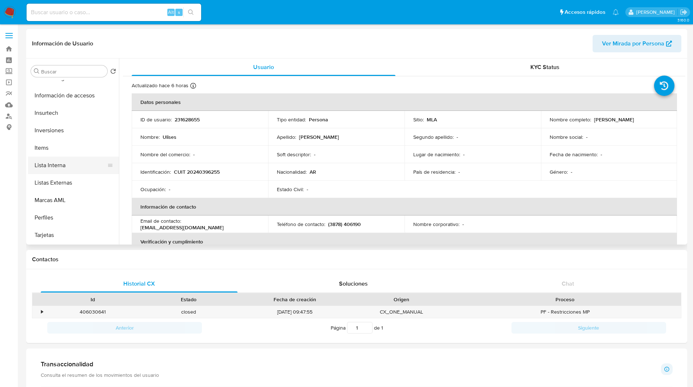
click at [57, 168] on button "Lista Interna" at bounding box center [70, 165] width 85 height 17
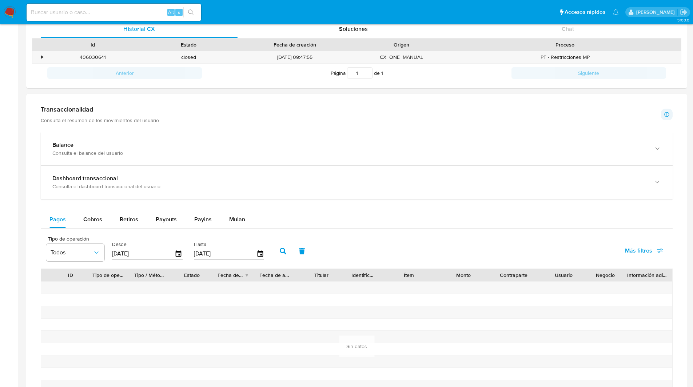
scroll to position [0, 0]
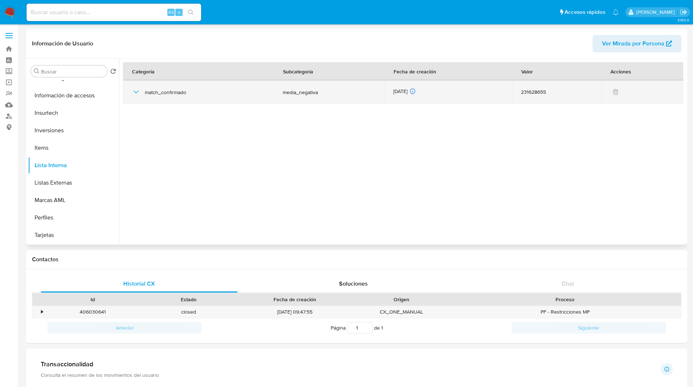
click at [136, 91] on icon "button" at bounding box center [136, 92] width 9 height 9
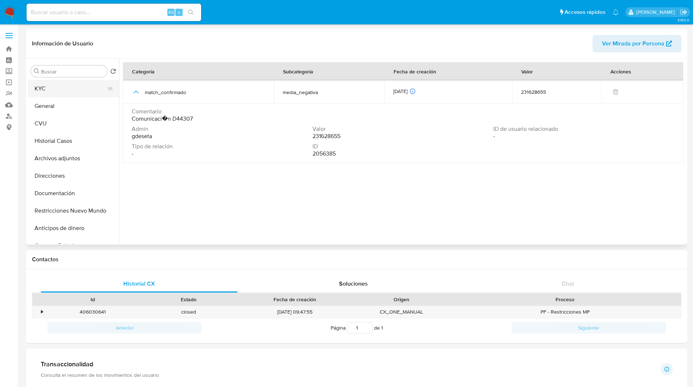
click at [55, 84] on button "KYC" at bounding box center [70, 88] width 85 height 17
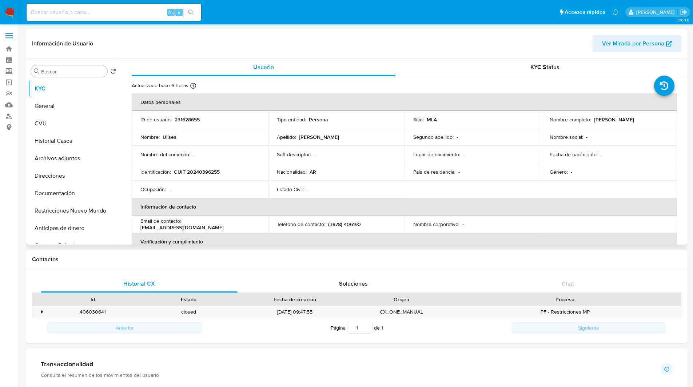
click at [185, 119] on p "231628655" at bounding box center [187, 119] width 25 height 7
copy p "231628655"
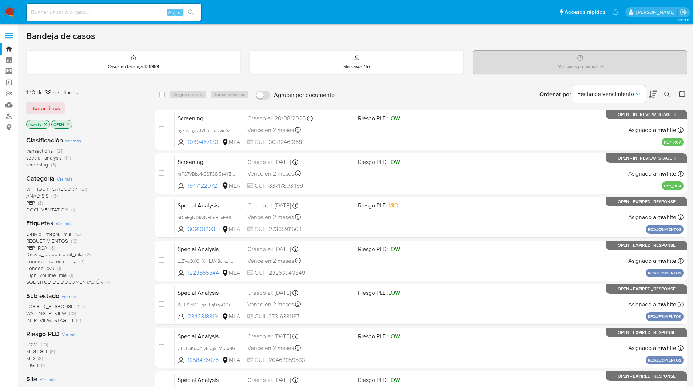
click at [665, 94] on icon at bounding box center [667, 95] width 6 height 6
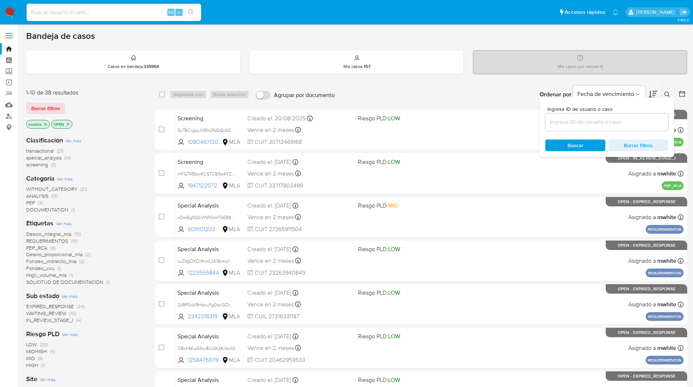
click at [583, 126] on input at bounding box center [606, 122] width 123 height 9
type input "quKgKWfAx2G7ygG878d1oMlY"
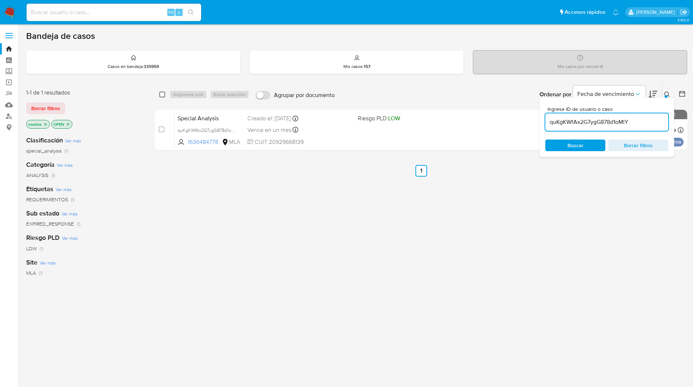
click at [160, 94] on input "checkbox" at bounding box center [162, 95] width 6 height 6
checkbox input "true"
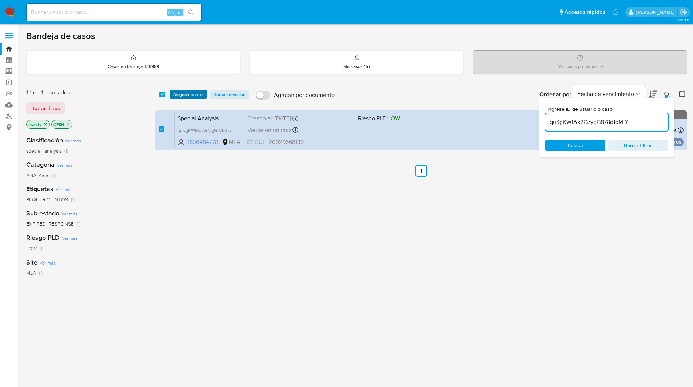
click at [192, 96] on span "Asignarme a mí" at bounding box center [188, 94] width 30 height 7
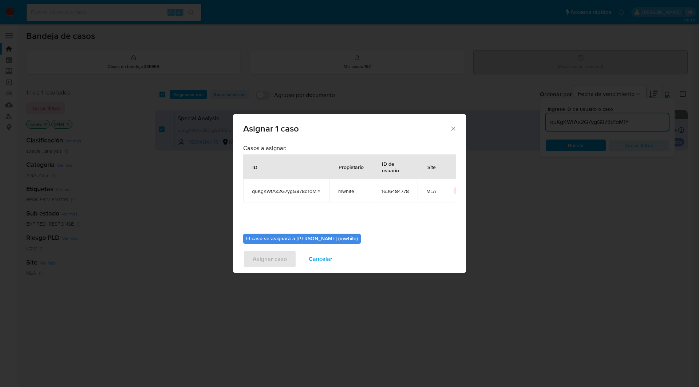
click at [345, 194] on span "mwhite" at bounding box center [351, 191] width 26 height 7
copy span "mwhite"
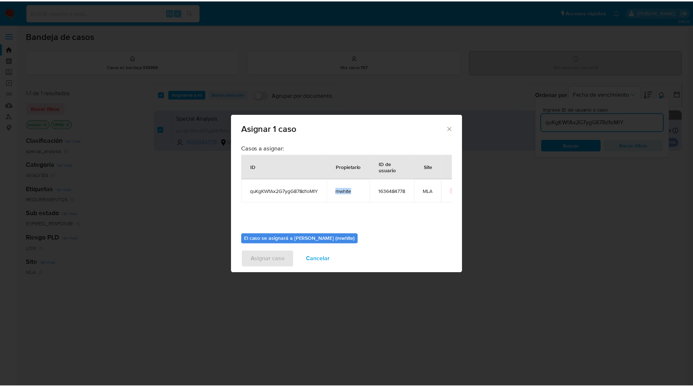
scroll to position [38, 0]
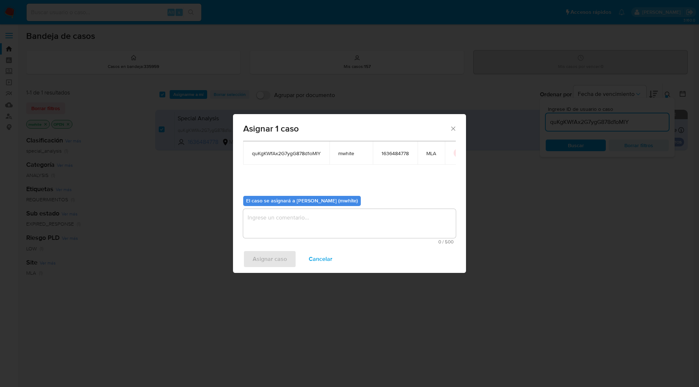
click at [300, 219] on textarea "assign-modal" at bounding box center [349, 223] width 212 height 29
paste textarea "mwhite"
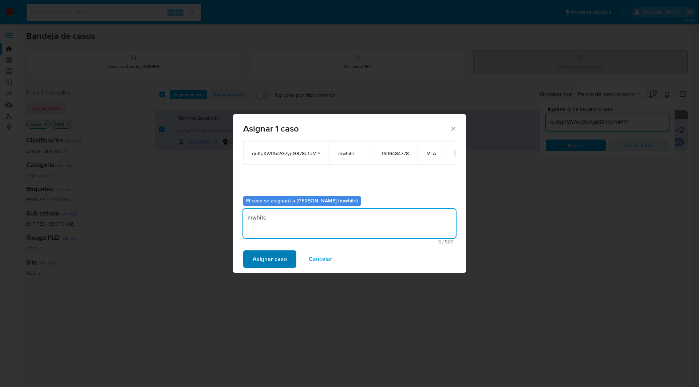
type textarea "mwhite"
click at [268, 259] on span "Asignar caso" at bounding box center [269, 259] width 34 height 16
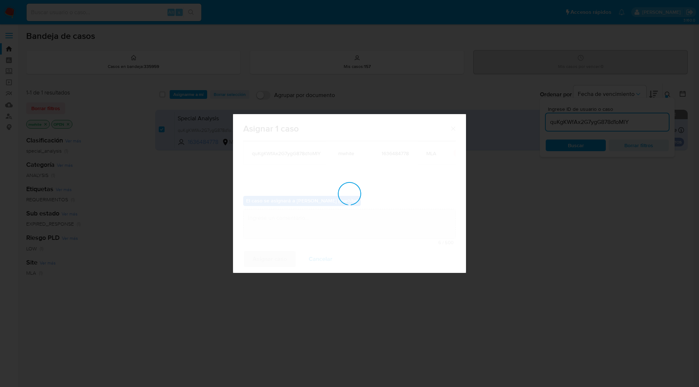
checkbox input "false"
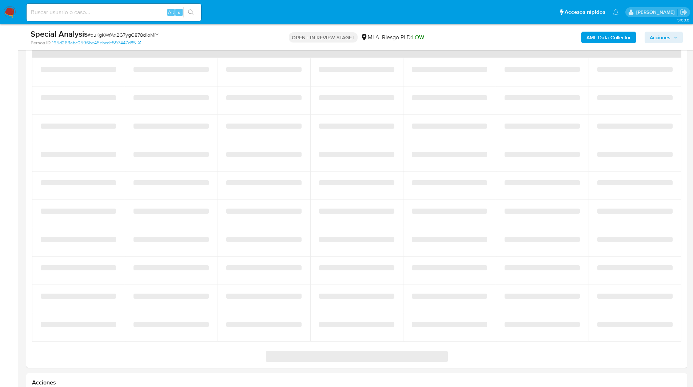
select select "10"
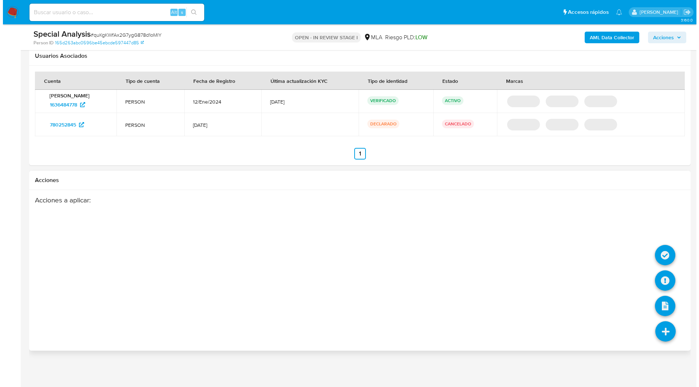
scroll to position [867, 0]
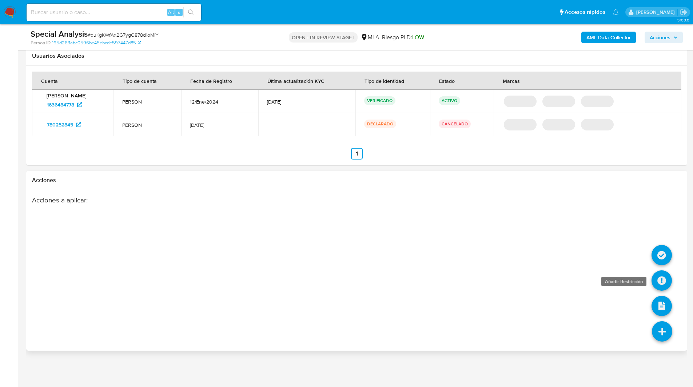
click at [665, 285] on icon at bounding box center [662, 281] width 20 height 20
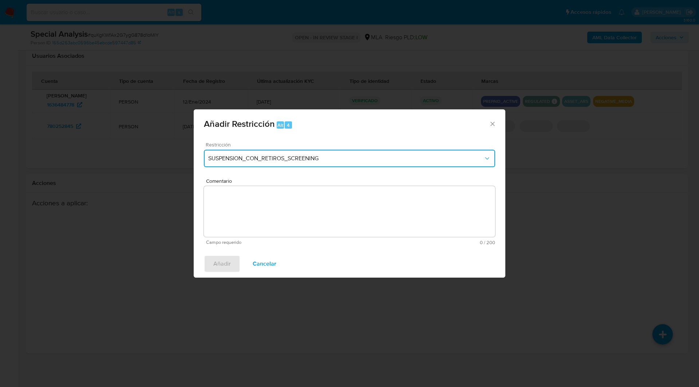
click at [256, 152] on button "SUSPENSION_CON_RETIROS_SCREENING" at bounding box center [349, 158] width 291 height 17
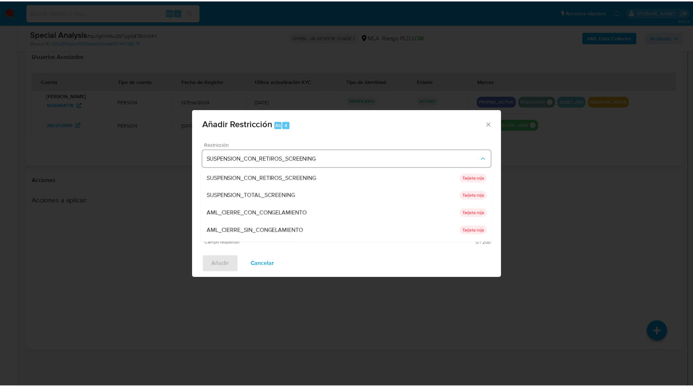
scroll to position [154, 0]
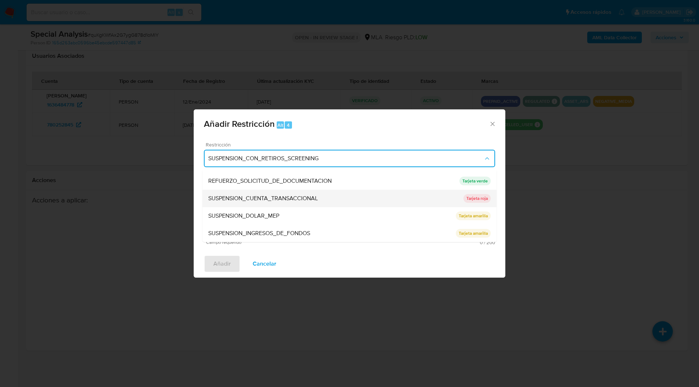
click at [249, 205] on div "SUSPENSION_CUENTA_TRANSACCIONAL" at bounding box center [335, 198] width 255 height 17
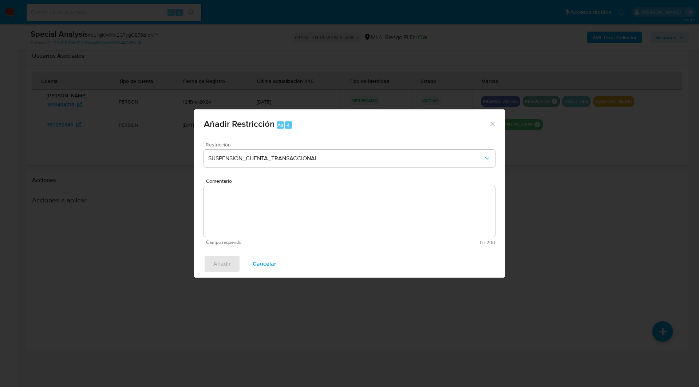
click at [292, 205] on textarea "Comentario" at bounding box center [349, 211] width 291 height 51
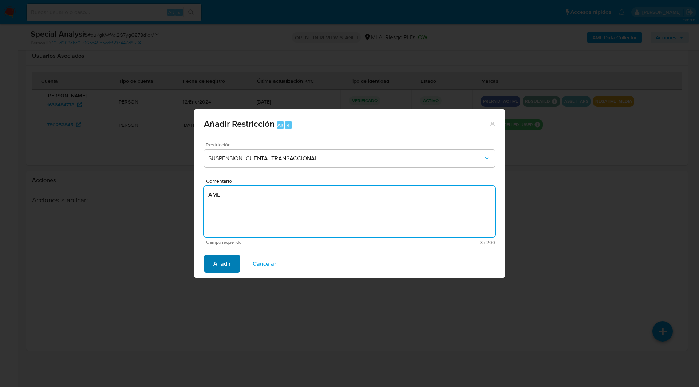
type textarea "AML"
click at [226, 267] on span "Añadir" at bounding box center [221, 264] width 17 height 16
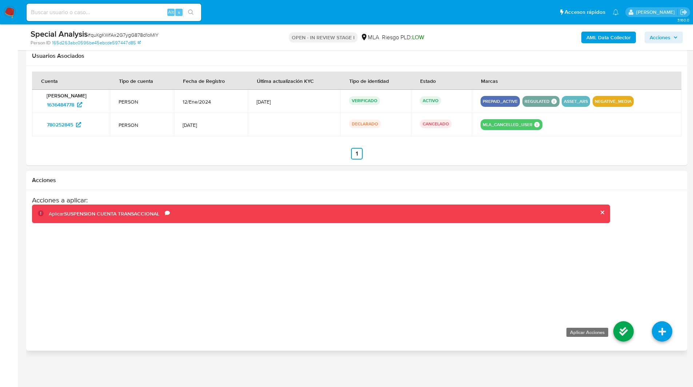
click at [631, 327] on icon at bounding box center [623, 332] width 20 height 20
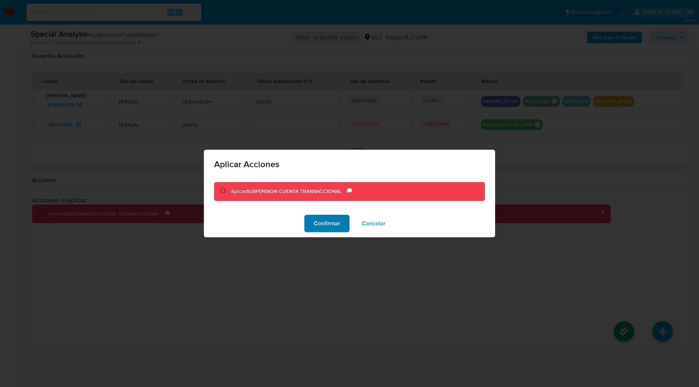
click at [336, 216] on span "Confirmar" at bounding box center [327, 224] width 26 height 16
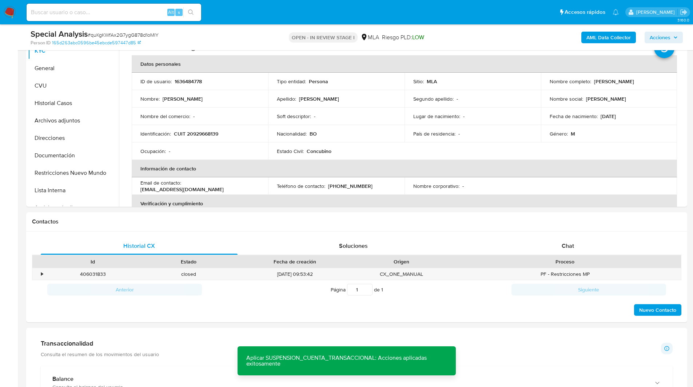
scroll to position [0, 0]
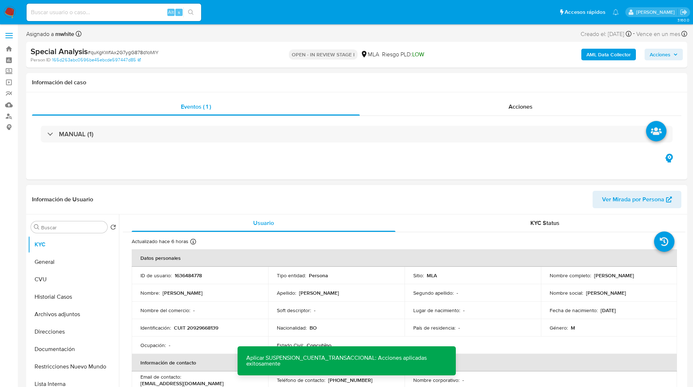
click at [278, 189] on div "Información de Usuario Ver Mirada por Persona" at bounding box center [356, 199] width 661 height 29
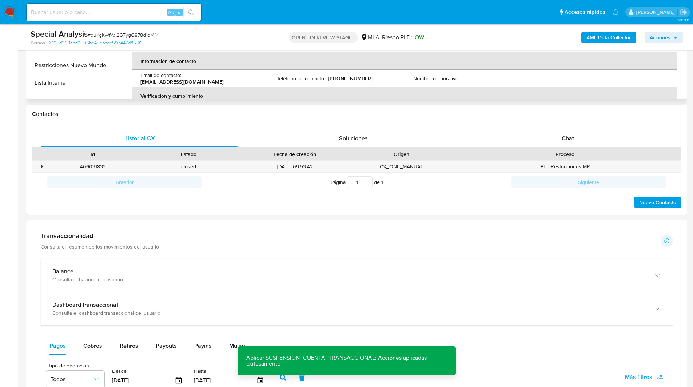
scroll to position [306, 0]
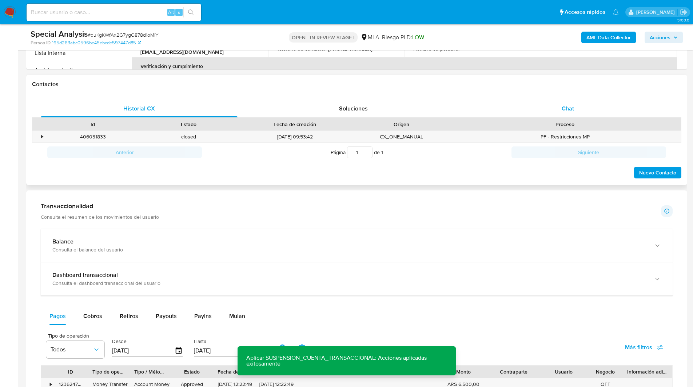
click at [580, 105] on div "Chat" at bounding box center [567, 108] width 197 height 17
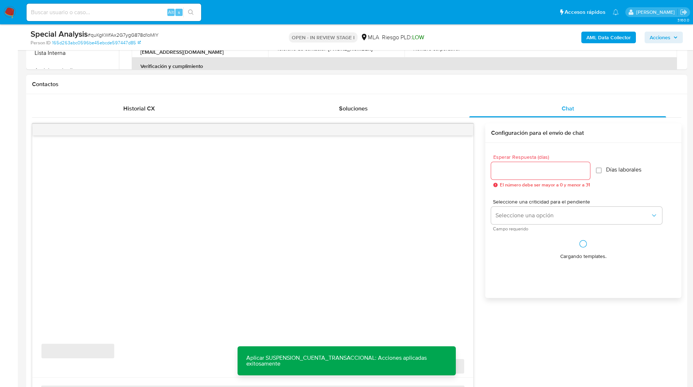
click at [467, 93] on div "Contactos" at bounding box center [356, 84] width 661 height 19
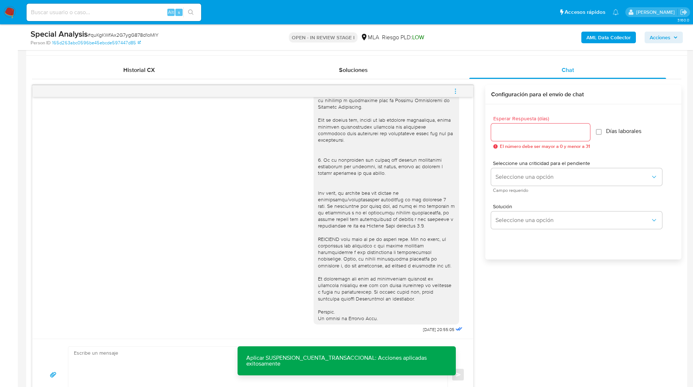
scroll to position [345, 0]
click at [444, 93] on button "menu-action" at bounding box center [455, 90] width 24 height 17
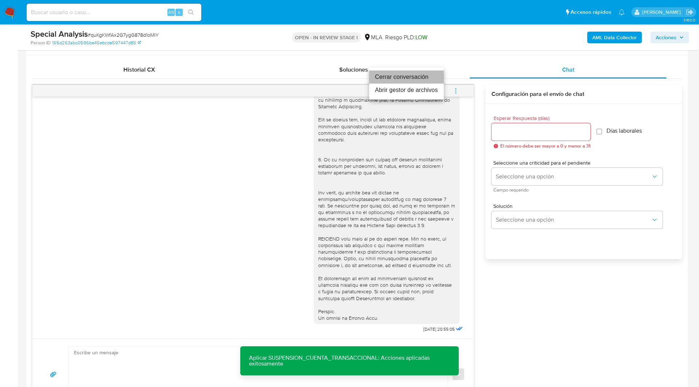
click at [393, 76] on li "Cerrar conversación" at bounding box center [406, 77] width 75 height 13
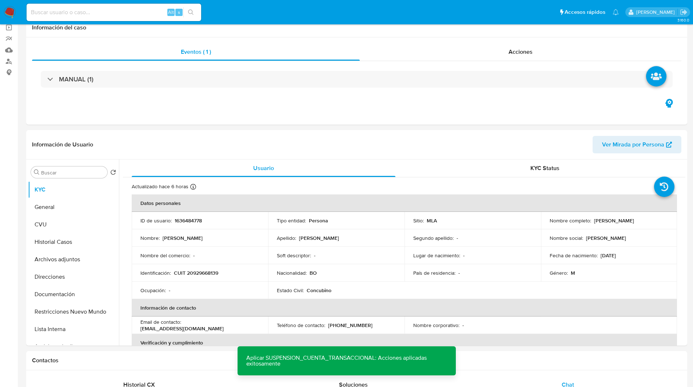
scroll to position [0, 0]
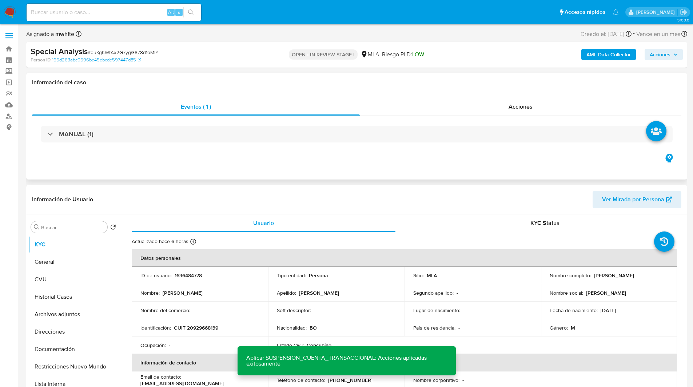
click at [348, 83] on h1 "Información del caso" at bounding box center [356, 82] width 649 height 7
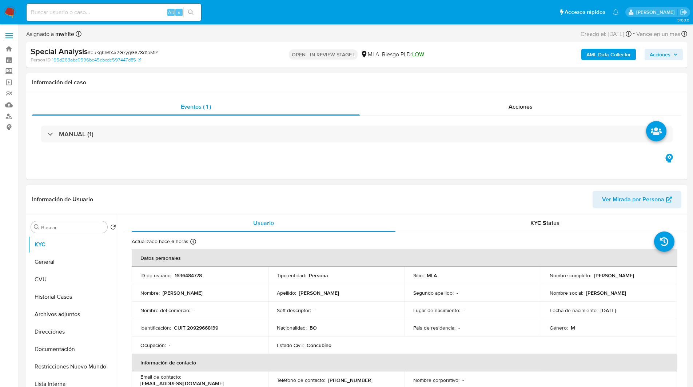
click at [188, 276] on p "1636484778" at bounding box center [188, 276] width 27 height 7
copy p "1636484778"
click at [283, 10] on ul "Pausado Ver notificaciones Alt s Accesos rápidos Presiona las siguientes teclas…" at bounding box center [323, 12] width 600 height 18
click at [233, 22] on nav "Pausado Ver notificaciones Alt s Accesos rápidos Presiona las siguientes teclas…" at bounding box center [346, 12] width 693 height 24
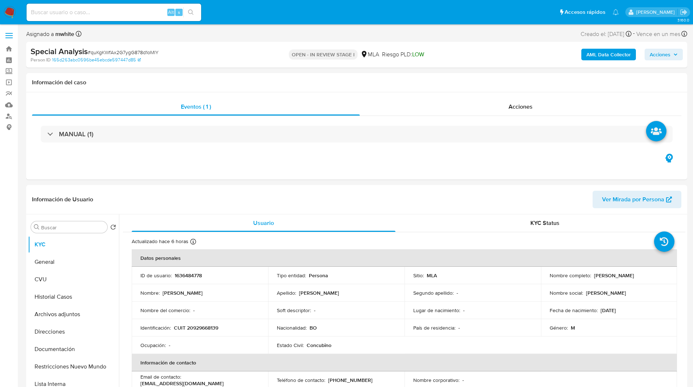
click at [260, 4] on ul "Pausado Ver notificaciones Alt s Accesos rápidos Presiona las siguientes teclas…" at bounding box center [323, 12] width 600 height 18
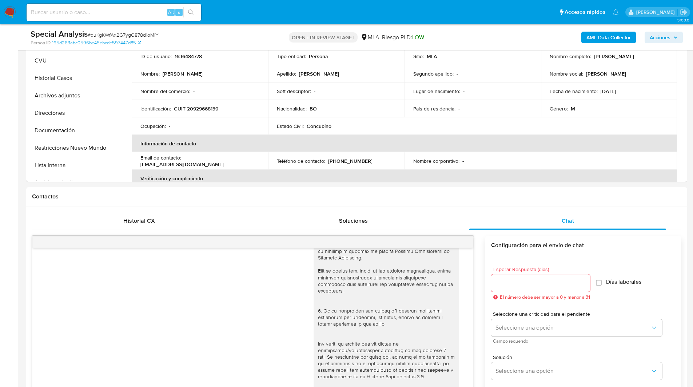
scroll to position [194, 0]
click at [66, 156] on button "Lista Interna" at bounding box center [70, 164] width 85 height 17
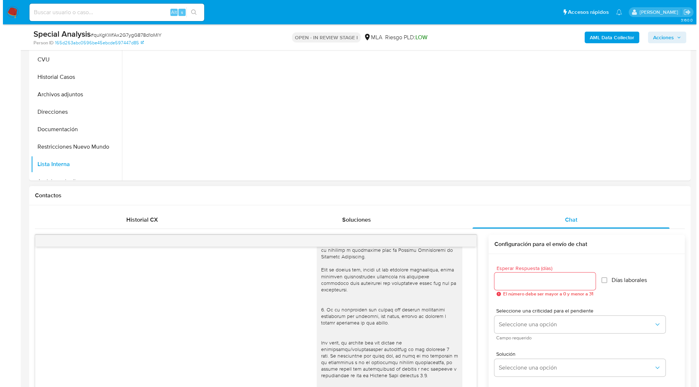
scroll to position [86, 0]
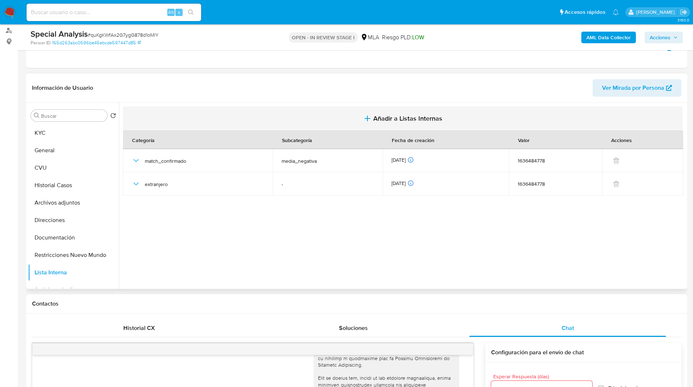
click at [409, 120] on span "Añadir a Listas Internas" at bounding box center [407, 119] width 69 height 8
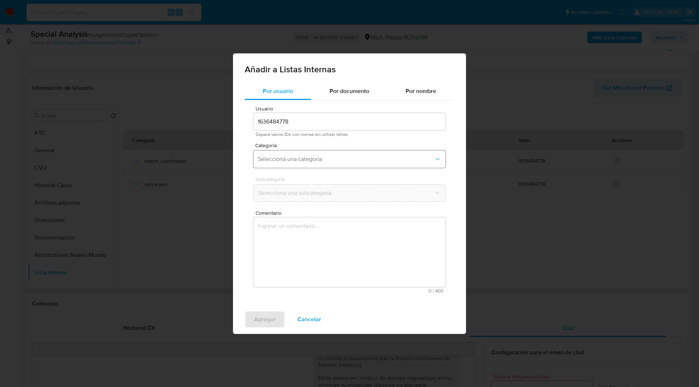
click at [298, 156] on span "Seleccioná una categoría" at bounding box center [346, 159] width 176 height 7
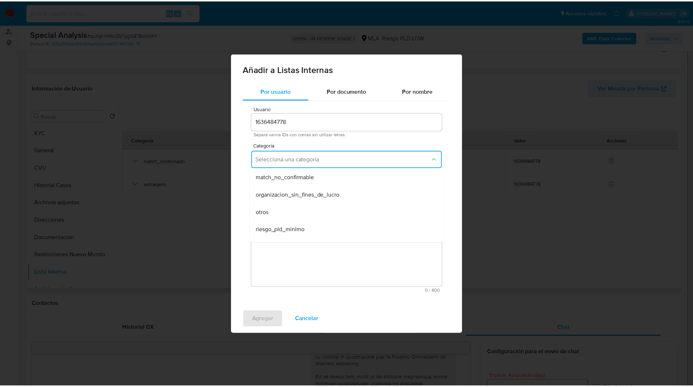
scroll to position [172, 0]
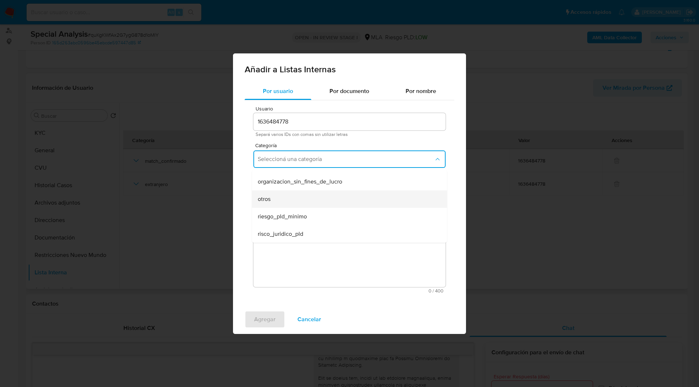
click at [274, 197] on div "otros" at bounding box center [347, 199] width 179 height 17
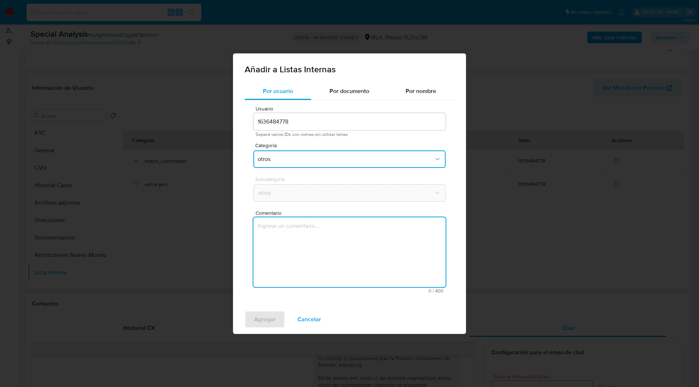
click at [309, 269] on textarea "Comentario" at bounding box center [349, 253] width 192 height 70
type textarea "https://www.infobae.com/sociedad/policiales/2025/09/10/buscan-al-capo-detras-de…"
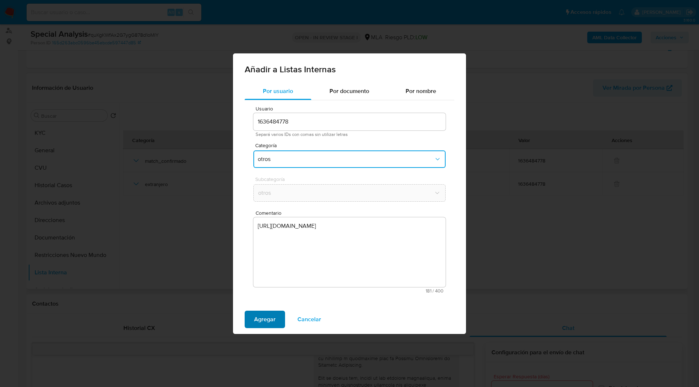
click at [259, 321] on span "Agregar" at bounding box center [264, 320] width 21 height 16
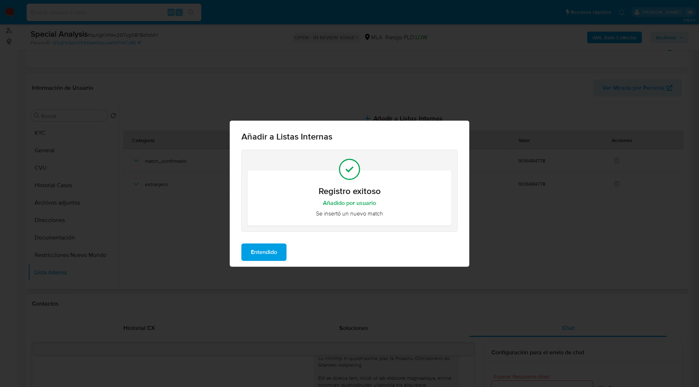
click at [269, 249] on span "Entendido" at bounding box center [264, 252] width 26 height 16
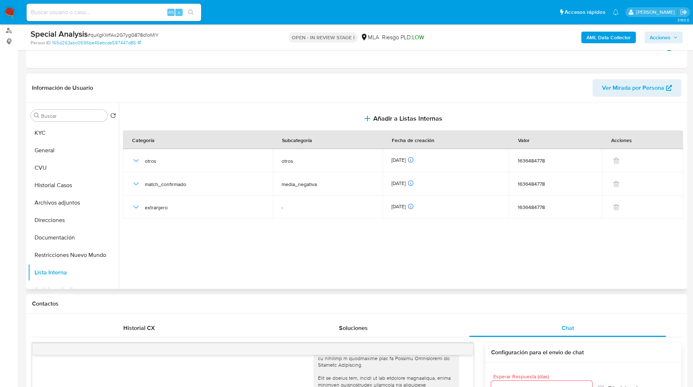
click at [244, 10] on ul "Pausado Ver notificaciones Alt s Accesos rápidos Presiona las siguientes teclas…" at bounding box center [323, 12] width 600 height 18
click at [260, 20] on ul "Pausado Ver notificaciones Alt s Accesos rápidos Presiona las siguientes teclas…" at bounding box center [323, 12] width 600 height 18
click at [247, 26] on div "Special Analysis # quKgKWfAx2G7ygG878d1oMlY Person ID 165d263abc0596be45ebcde59…" at bounding box center [356, 37] width 661 height 26
click at [408, 9] on ul "Pausado Ver notificaciones Alt s Accesos rápidos Presiona las siguientes teclas…" at bounding box center [323, 12] width 600 height 18
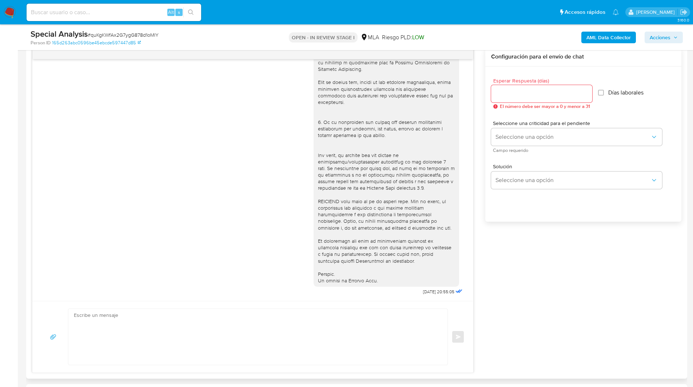
scroll to position [382, 0]
drag, startPoint x: 430, startPoint y: 292, endPoint x: 402, endPoint y: 292, distance: 27.3
click at [402, 292] on div "16/07/2025 20:55:05" at bounding box center [389, 98] width 151 height 398
copy div "16/07/2025"
click at [562, 258] on div "16/07/2025 20:55:05 Enviar Configuración para el envío de chat Esperar Respuest…" at bounding box center [356, 210] width 649 height 326
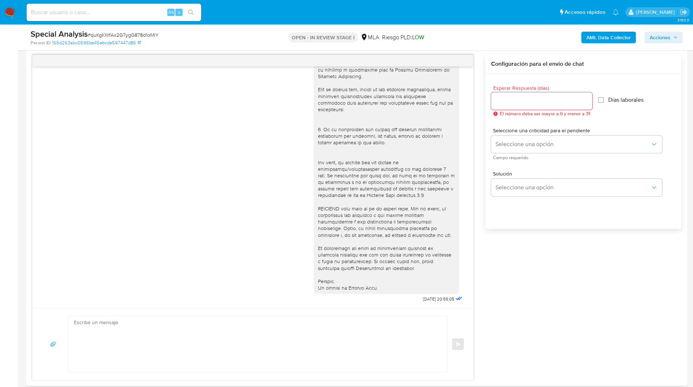
scroll to position [374, 0]
click at [542, 277] on div "16/07/2025 20:55:05 Enviar Configuración para el envío de chat Esperar Respuest…" at bounding box center [356, 218] width 649 height 326
click at [337, 169] on div at bounding box center [386, 103] width 137 height 377
click at [593, 286] on div "16/07/2025 20:55:05 Enviar Configuración para el envío de chat Esperar Respuest…" at bounding box center [356, 218] width 649 height 326
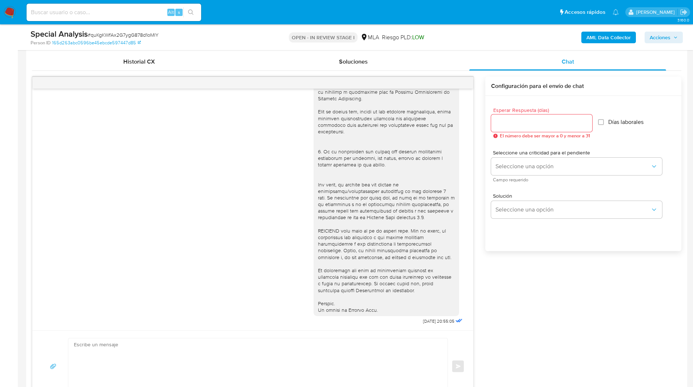
click at [552, 314] on div "16/07/2025 20:55:05 Enviar Configuración para el envío de chat Esperar Respuest…" at bounding box center [356, 240] width 649 height 326
click at [552, 319] on div "16/07/2025 20:55:05 Enviar Configuración para el envío de chat Esperar Respuest…" at bounding box center [356, 240] width 649 height 326
click at [569, 317] on div "16/07/2025 20:55:05 Enviar Configuración para el envío de chat Esperar Respuest…" at bounding box center [356, 240] width 649 height 326
click at [518, 286] on div "16/07/2025 20:55:05 Enviar Configuración para el envío de chat Esperar Respuest…" at bounding box center [356, 240] width 649 height 326
click at [228, 30] on div "Special Analysis # quKgKWfAx2G7ygG878d1oMlY" at bounding box center [138, 34] width 215 height 11
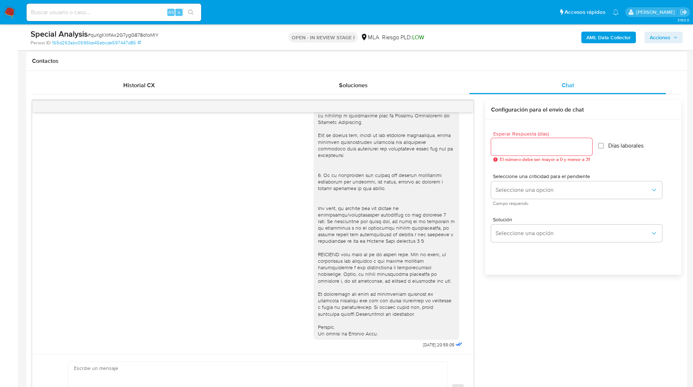
click at [239, 19] on ul "Pausado Ver notificaciones Alt s Accesos rápidos Presiona las siguientes teclas…" at bounding box center [323, 12] width 600 height 18
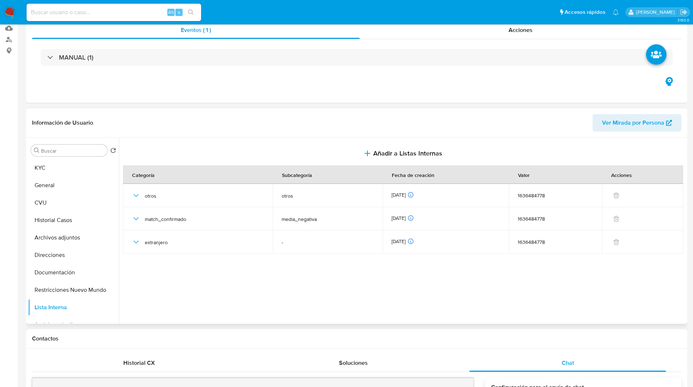
scroll to position [0, 0]
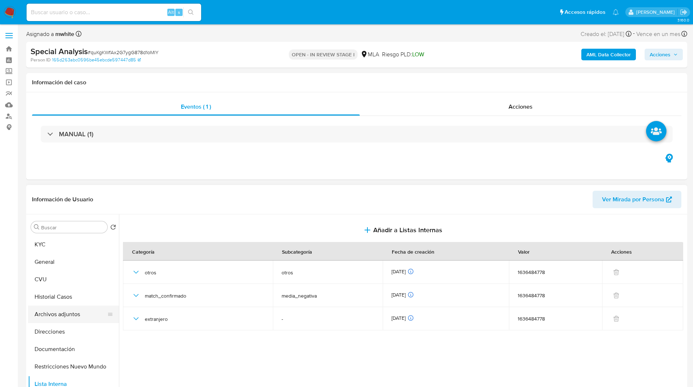
click at [67, 315] on button "Archivos adjuntos" at bounding box center [70, 314] width 85 height 17
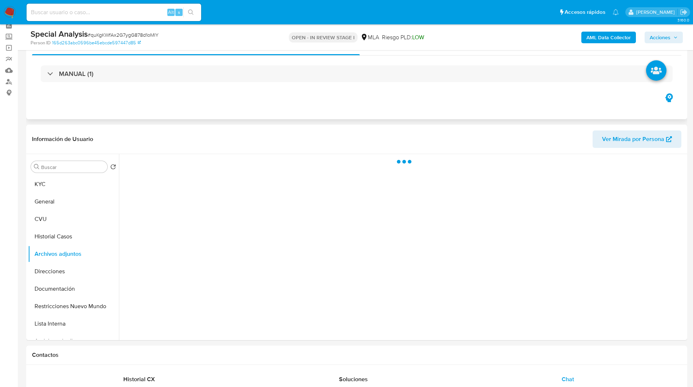
click at [286, 103] on div "Eventos ( 1 ) Acciones MANUAL (1)" at bounding box center [356, 75] width 661 height 87
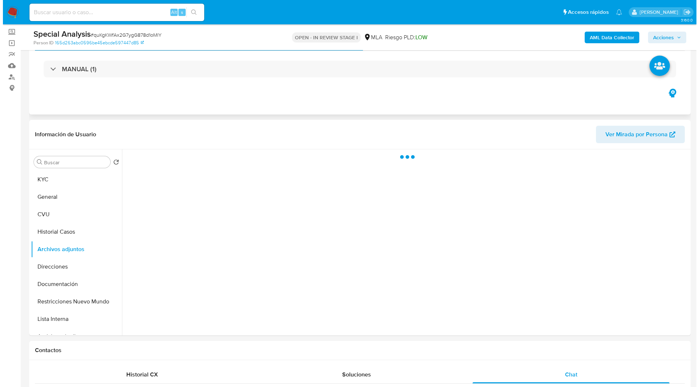
scroll to position [40, 0]
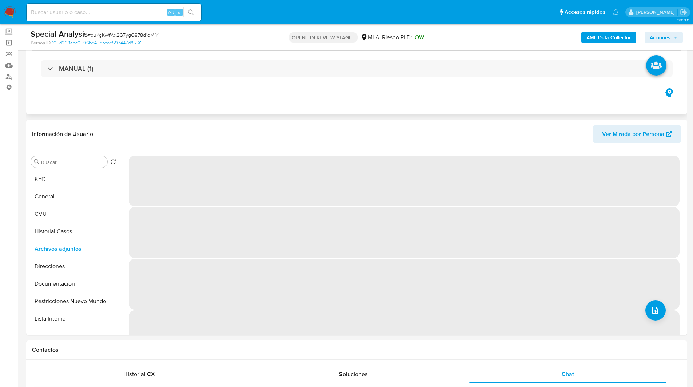
click at [263, 95] on div "Eventos ( 1 ) Acciones MANUAL (1)" at bounding box center [356, 70] width 661 height 87
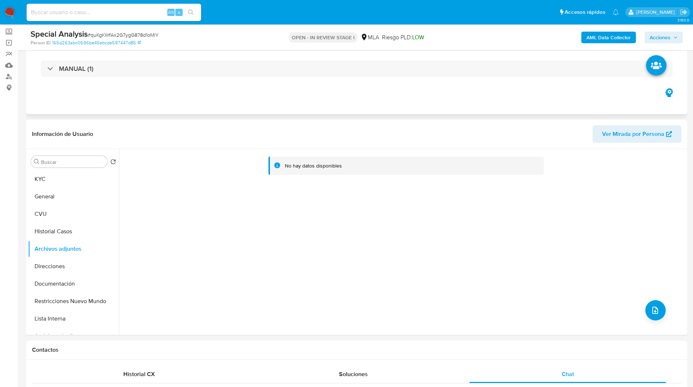
click at [325, 92] on div "Eventos ( 1 ) Acciones MANUAL (1)" at bounding box center [356, 70] width 661 height 87
click at [601, 43] on b "AML Data Collector" at bounding box center [608, 38] width 44 height 12
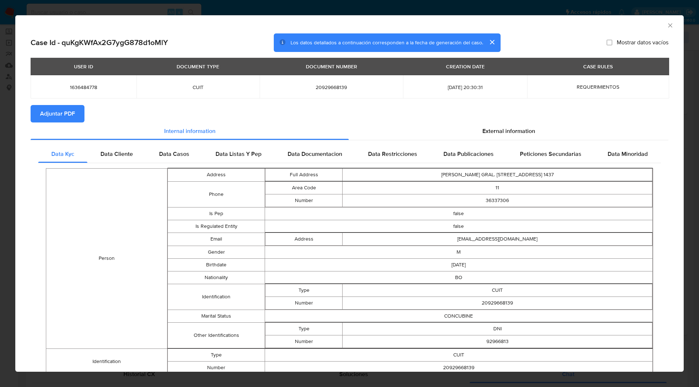
click at [242, 36] on div "Case Id - quKgKWfAx2G7ygG878d1oMlY Los datos detallados a continuación correspo…" at bounding box center [349, 42] width 637 height 19
click at [73, 108] on span "Adjuntar PDF" at bounding box center [57, 114] width 35 height 16
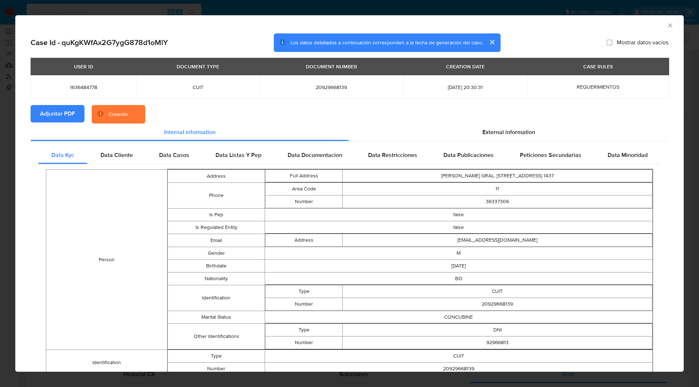
click at [194, 110] on section "Adjuntar PDF Creando" at bounding box center [349, 114] width 637 height 19
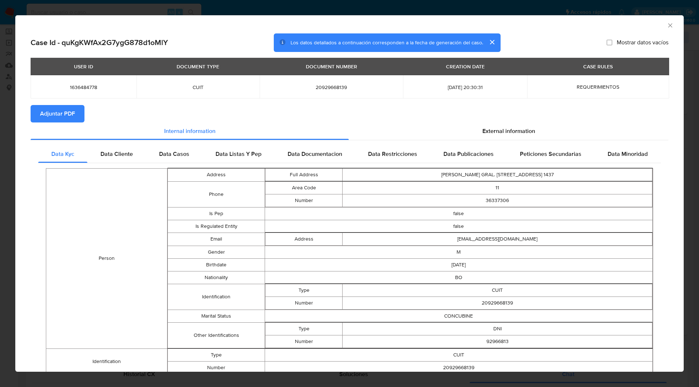
click at [668, 25] on icon "Cerrar ventana" at bounding box center [670, 25] width 4 height 4
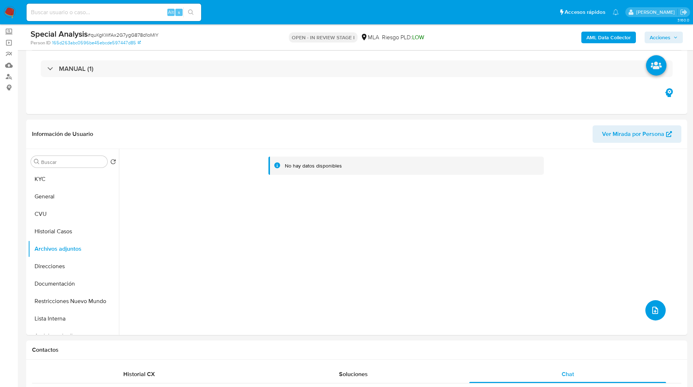
click at [652, 313] on icon "upload-file" at bounding box center [655, 310] width 9 height 9
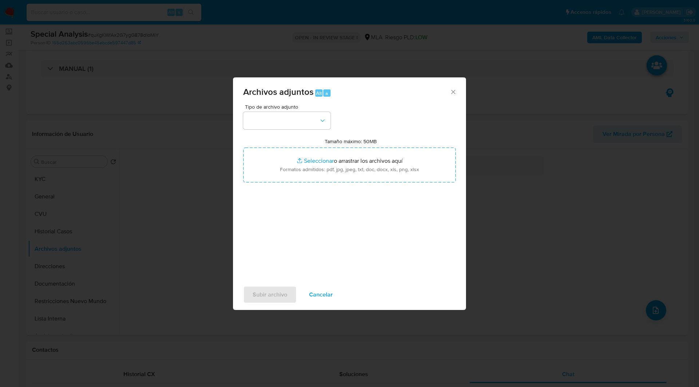
click at [273, 131] on div "Tipo de archivo adjunto Tamaño máximo: 50MB Seleccionar archivos Seleccionar o …" at bounding box center [349, 190] width 212 height 172
click at [272, 122] on button "button" at bounding box center [286, 120] width 87 height 17
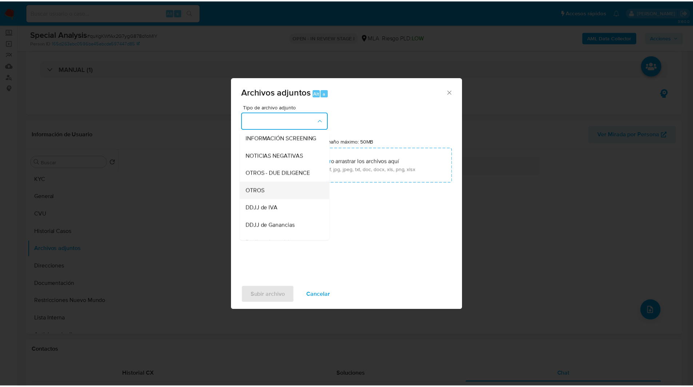
scroll to position [99, 0]
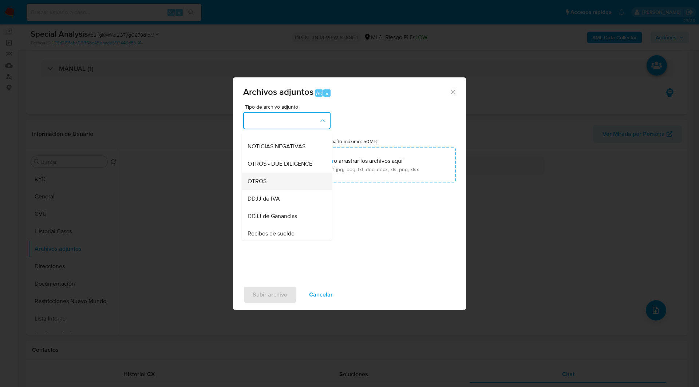
click at [254, 185] on span "OTROS" at bounding box center [256, 181] width 19 height 7
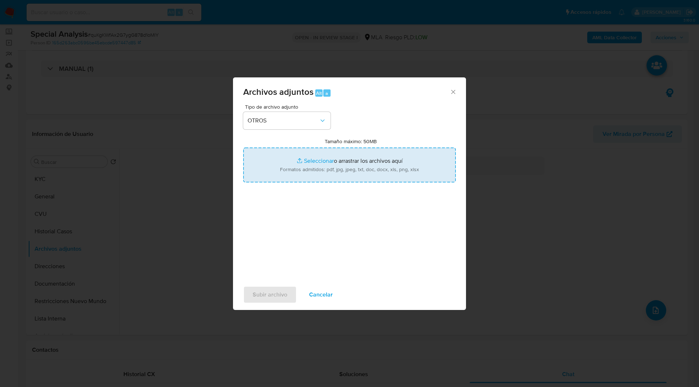
type input "C:\fakepath\D44307.pdf"
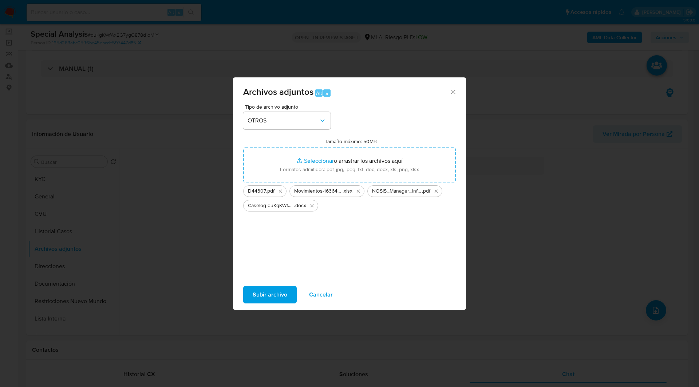
click at [269, 298] on span "Subir archivo" at bounding box center [269, 295] width 35 height 16
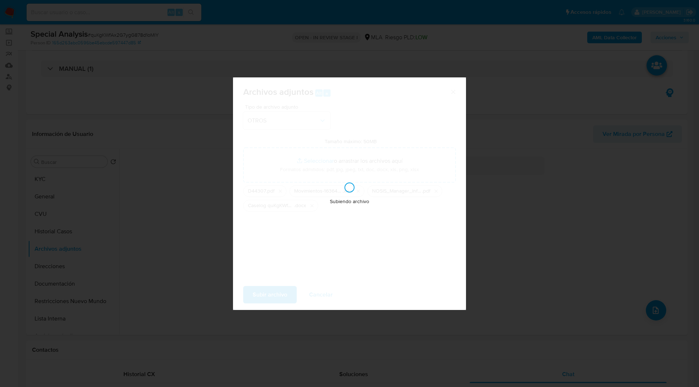
click at [405, 105] on div "Subiendo archivo" at bounding box center [349, 193] width 233 height 233
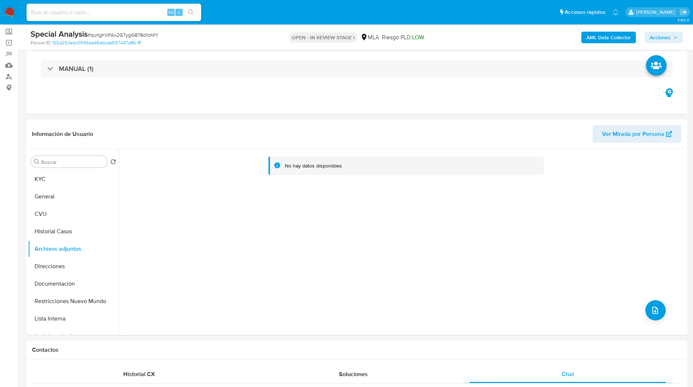
click at [666, 37] on span "Acciones" at bounding box center [660, 38] width 21 height 12
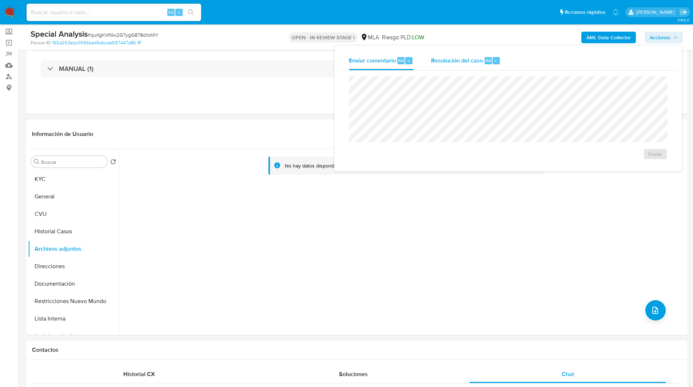
click at [453, 65] on div "Resolución del caso Alt r" at bounding box center [465, 60] width 69 height 19
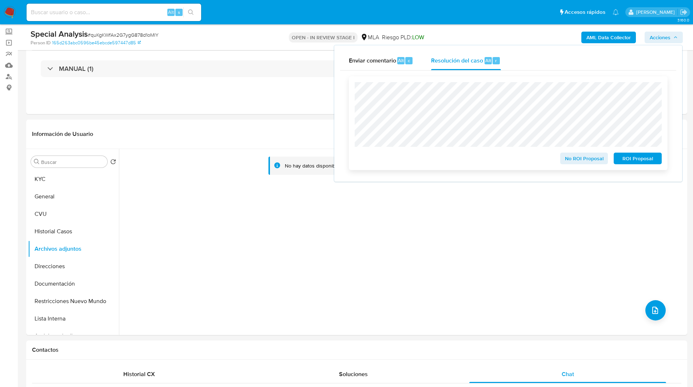
click at [636, 160] on span "ROI Proposal" at bounding box center [638, 159] width 38 height 10
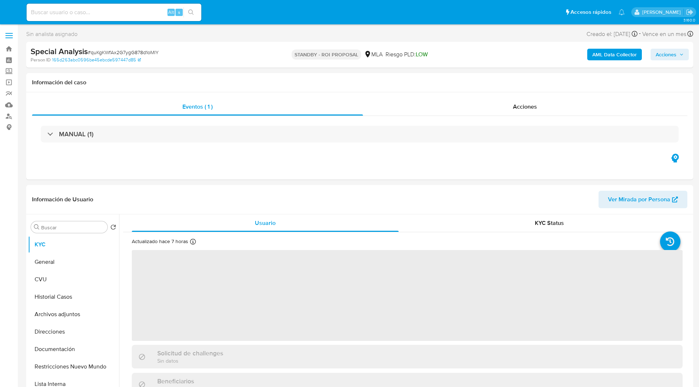
select select "10"
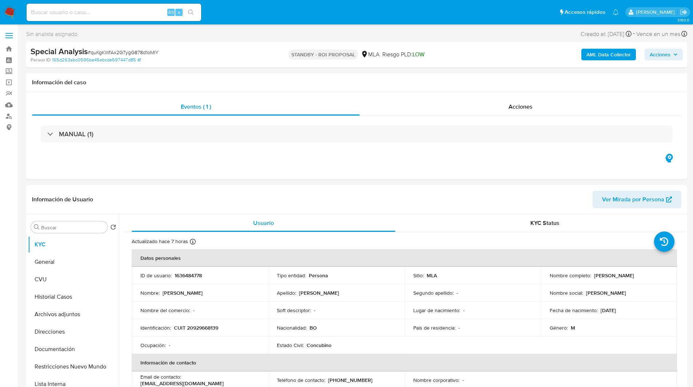
click at [9, 12] on img at bounding box center [10, 12] width 12 height 12
click at [273, 29] on div "Sin analista asignado Asignado el: 16/07/2025 17:30:30 Creado el: 16/07/2025 Cr…" at bounding box center [356, 35] width 661 height 13
click at [264, 18] on ul "Pausado Ver notificaciones Alt s Accesos rápidos Presiona las siguientes teclas…" at bounding box center [323, 12] width 600 height 18
click at [231, 3] on ul "Pausado Ver notificaciones Alt s Accesos rápidos Presiona las siguientes teclas…" at bounding box center [323, 12] width 600 height 18
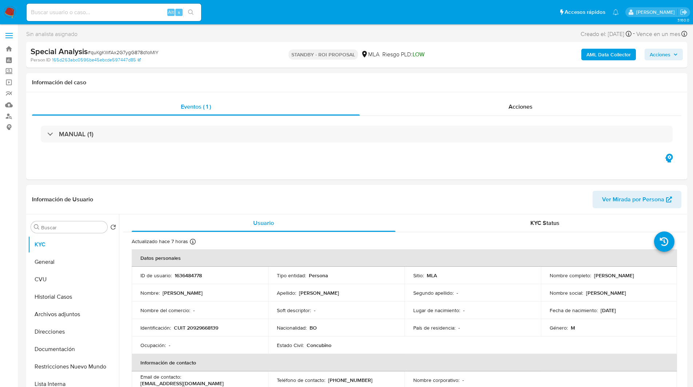
click at [241, 9] on ul "Pausado Ver notificaciones Alt s Accesos rápidos Presiona las siguientes teclas…" at bounding box center [323, 12] width 600 height 18
click at [228, 12] on ul "Pausado Ver notificaciones Alt s Accesos rápidos Presiona las siguientes teclas…" at bounding box center [323, 12] width 600 height 18
click at [242, 10] on ul "Pausado Ver notificaciones Alt s Accesos rápidos Presiona las siguientes teclas…" at bounding box center [323, 12] width 600 height 18
click at [262, 8] on ul "Pausado Ver notificaciones Alt s Accesos rápidos Presiona las siguientes teclas…" at bounding box center [323, 12] width 600 height 18
click at [256, 12] on ul "Pausado Ver notificaciones Alt s Accesos rápidos Presiona las siguientes teclas…" at bounding box center [323, 12] width 600 height 18
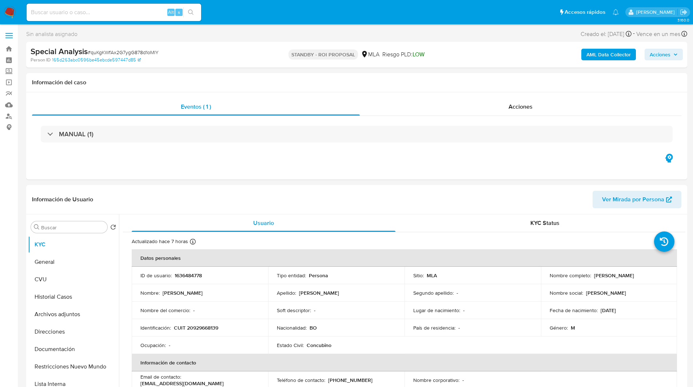
click at [251, 16] on ul "Pausado Ver notificaciones Alt s Accesos rápidos Presiona las siguientes teclas…" at bounding box center [323, 12] width 600 height 18
click at [230, 16] on ul "Pausado Ver notificaciones Alt s Accesos rápidos Presiona las siguientes teclas…" at bounding box center [323, 12] width 600 height 18
click at [226, 22] on nav "Pausado Ver notificaciones Alt s Accesos rápidos Presiona las siguientes teclas…" at bounding box center [346, 12] width 693 height 24
click at [240, 10] on ul "Pausado Ver notificaciones Alt s Accesos rápidos Presiona las siguientes teclas…" at bounding box center [323, 12] width 600 height 18
click at [266, 13] on ul "Pausado Ver notificaciones Alt s Accesos rápidos Presiona las siguientes teclas…" at bounding box center [323, 12] width 600 height 18
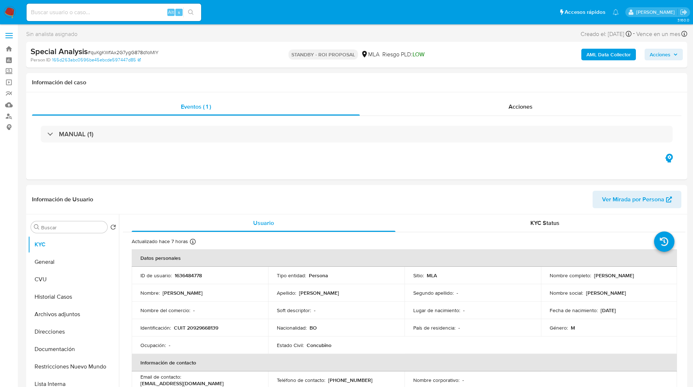
click at [285, 13] on ul "Pausado Ver notificaciones Alt s Accesos rápidos Presiona las siguientes teclas…" at bounding box center [323, 12] width 600 height 18
click at [275, 7] on ul "Pausado Ver notificaciones Alt s Accesos rápidos Presiona las siguientes teclas…" at bounding box center [323, 12] width 600 height 18
click at [256, 14] on ul "Pausado Ver notificaciones Alt s Accesos rápidos Presiona las siguientes teclas…" at bounding box center [323, 12] width 600 height 18
click at [260, 5] on ul "Pausado Ver notificaciones Alt s Accesos rápidos Presiona las siguientes teclas…" at bounding box center [323, 12] width 600 height 18
click at [224, 3] on nav "Pausado Ver notificaciones Alt s Accesos rápidos Presiona las siguientes teclas…" at bounding box center [346, 12] width 693 height 24
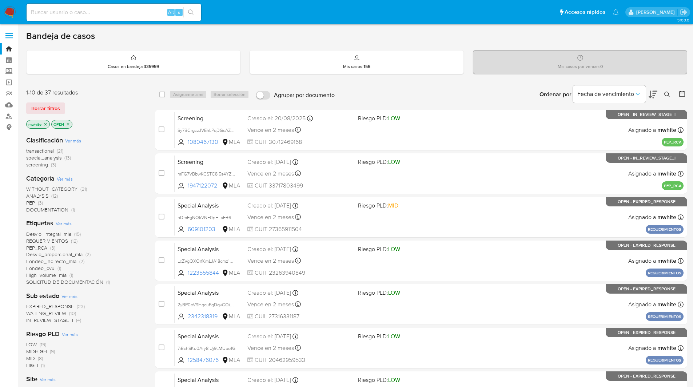
click at [127, 18] on div "Alt s" at bounding box center [114, 12] width 175 height 17
click at [115, 13] on input at bounding box center [114, 12] width 175 height 9
paste input "819883503"
type input "819883503"
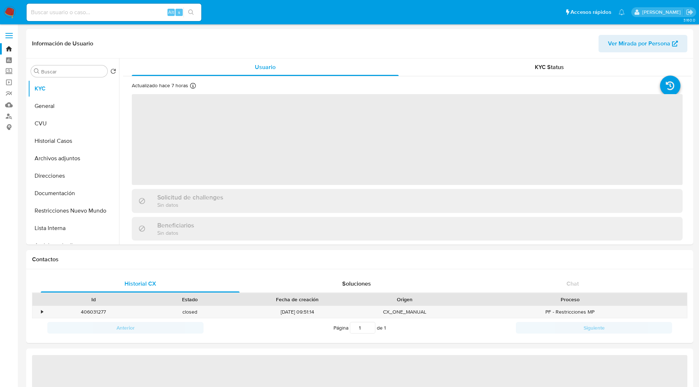
select select "10"
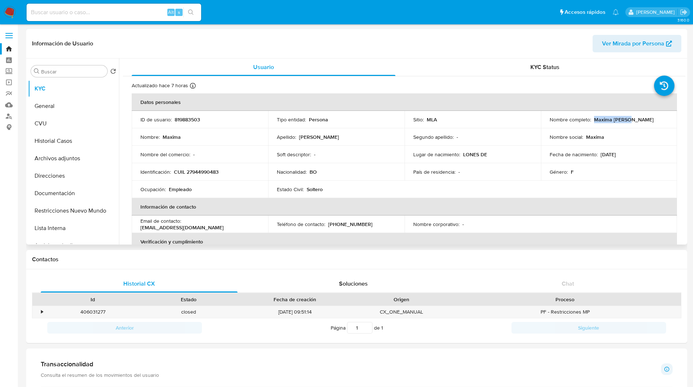
drag, startPoint x: 592, startPoint y: 120, endPoint x: 648, endPoint y: 119, distance: 56.0
click at [648, 119] on div "Nombre completo : Maxima [PERSON_NAME]" at bounding box center [609, 119] width 119 height 7
copy p "Maxima [PERSON_NAME]"
click at [189, 121] on p "819883503" at bounding box center [187, 119] width 25 height 7
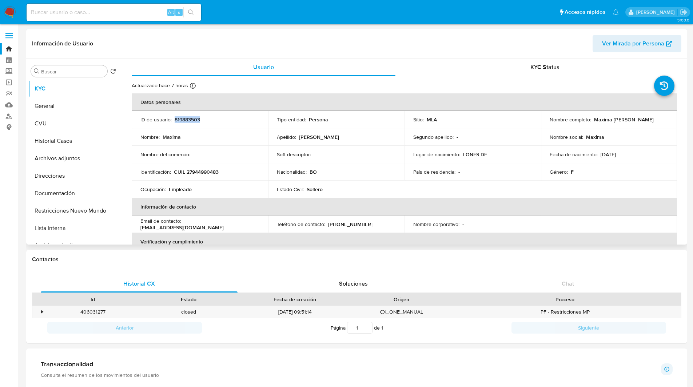
copy p "819883503"
click at [202, 172] on p "CUIL 27944990483" at bounding box center [196, 172] width 45 height 7
copy p "27944990483"
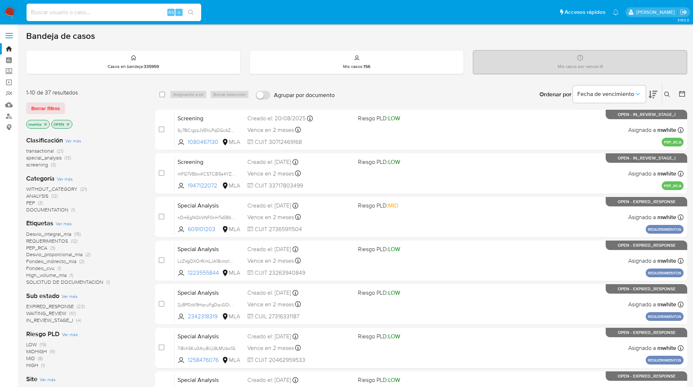
click at [130, 13] on input at bounding box center [114, 12] width 175 height 9
paste input "131246766"
type input "131246766"
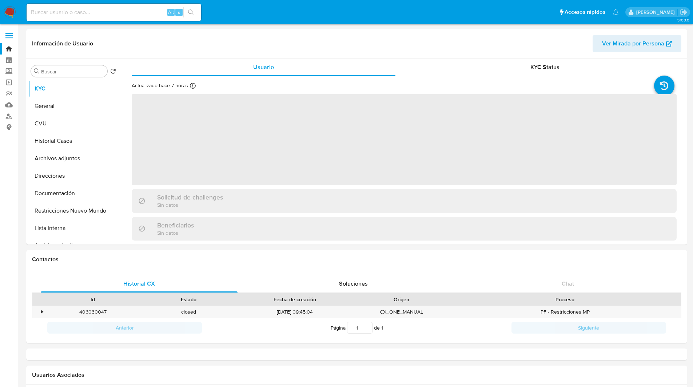
select select "10"
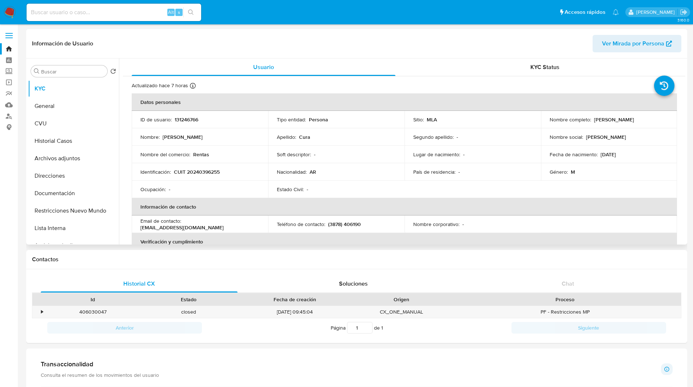
drag, startPoint x: 592, startPoint y: 119, endPoint x: 645, endPoint y: 116, distance: 53.2
click at [645, 116] on div "Nombre completo : Ulises Matias Cura" at bounding box center [609, 119] width 119 height 7
copy p "Ulises Matias Cura"
click at [190, 119] on p "131246766" at bounding box center [187, 119] width 24 height 7
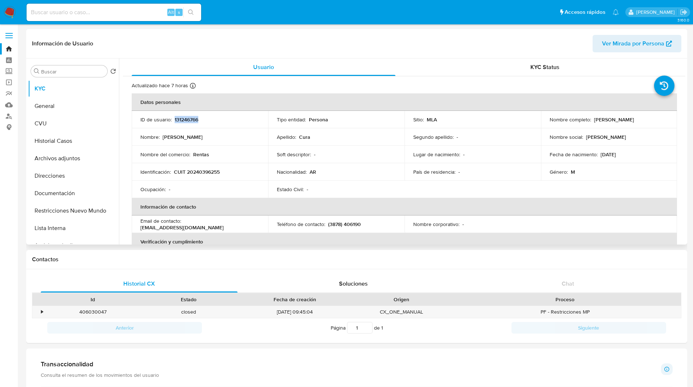
copy p "131246766"
click at [193, 174] on p "CUIT 20240396255" at bounding box center [197, 172] width 46 height 7
copy p "20240396255"
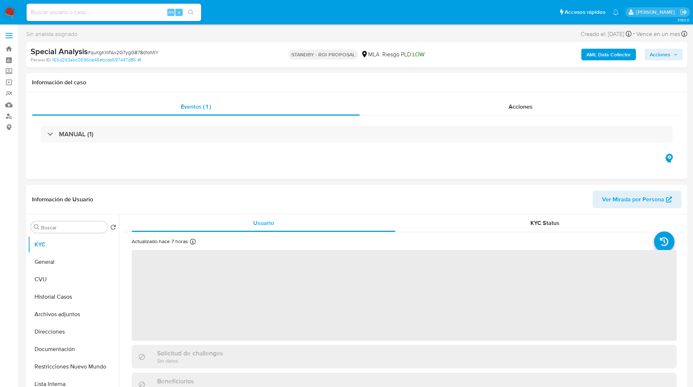
select select "10"
